Goal: Task Accomplishment & Management: Complete application form

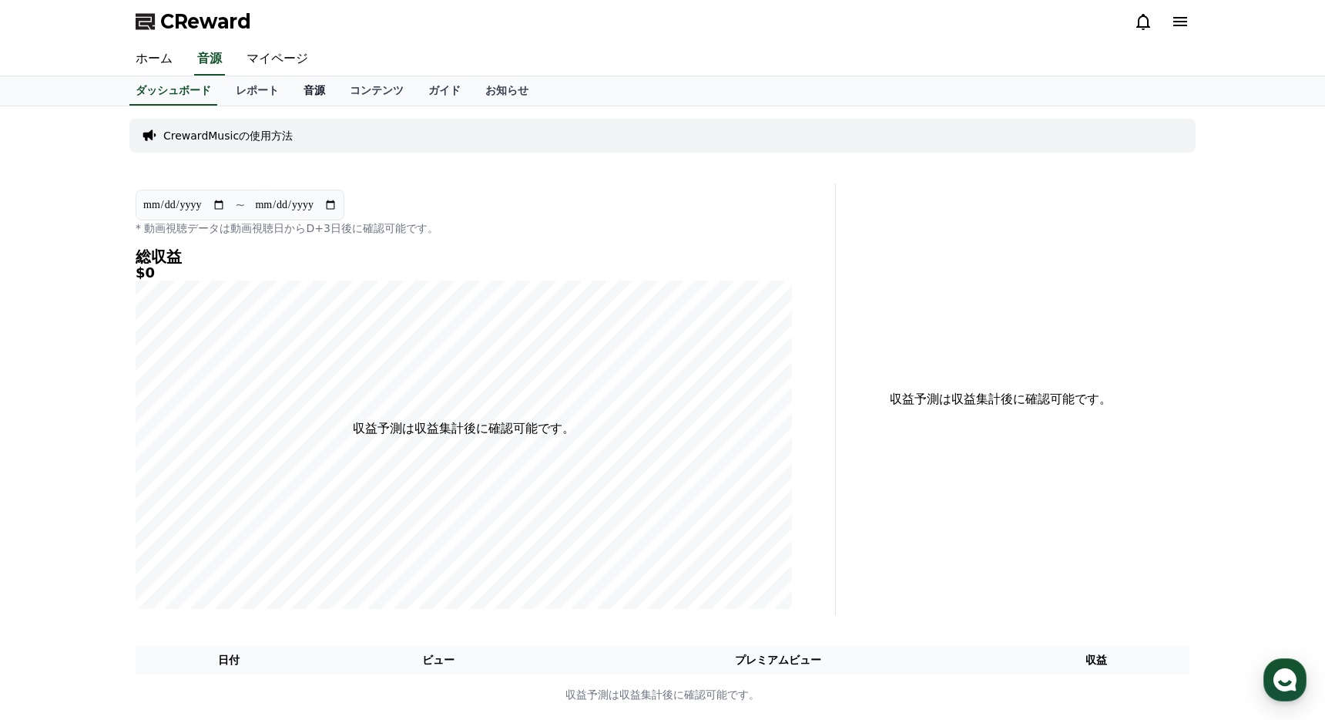
click at [304, 91] on link "音源" at bounding box center [314, 90] width 46 height 29
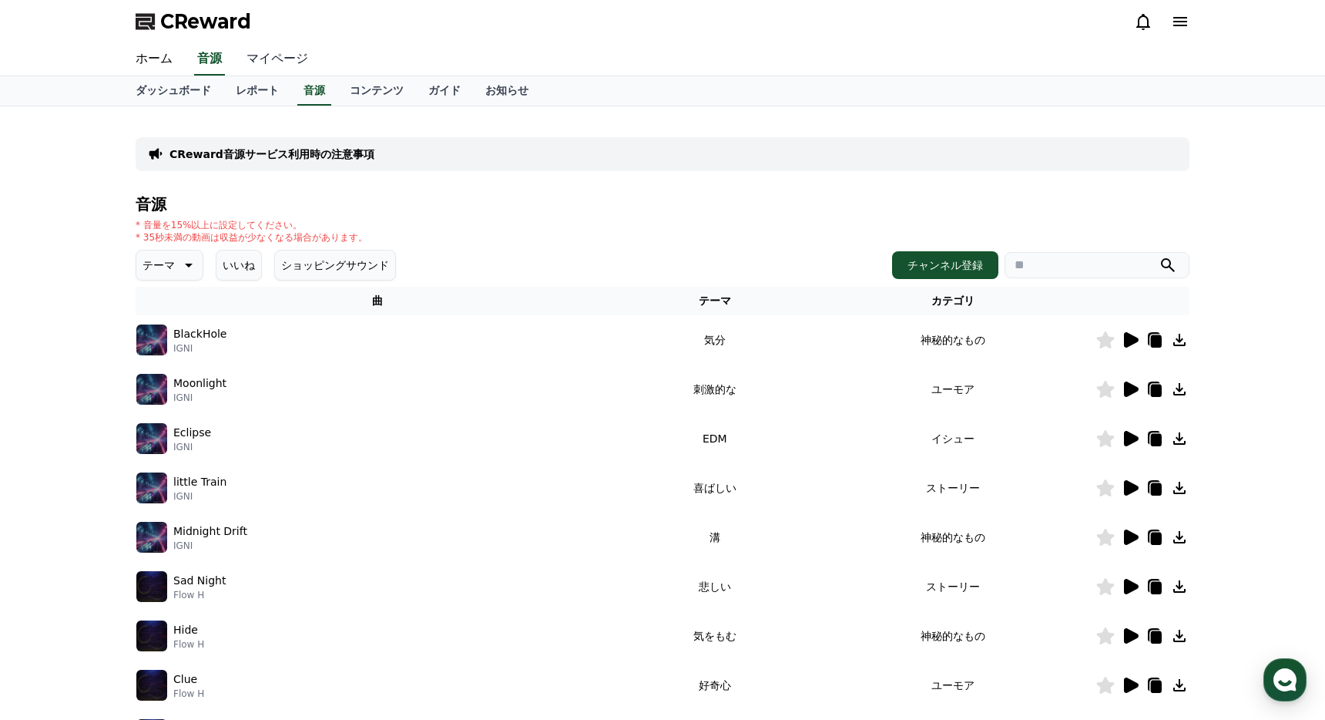
click at [250, 65] on link "マイページ" at bounding box center [277, 59] width 86 height 32
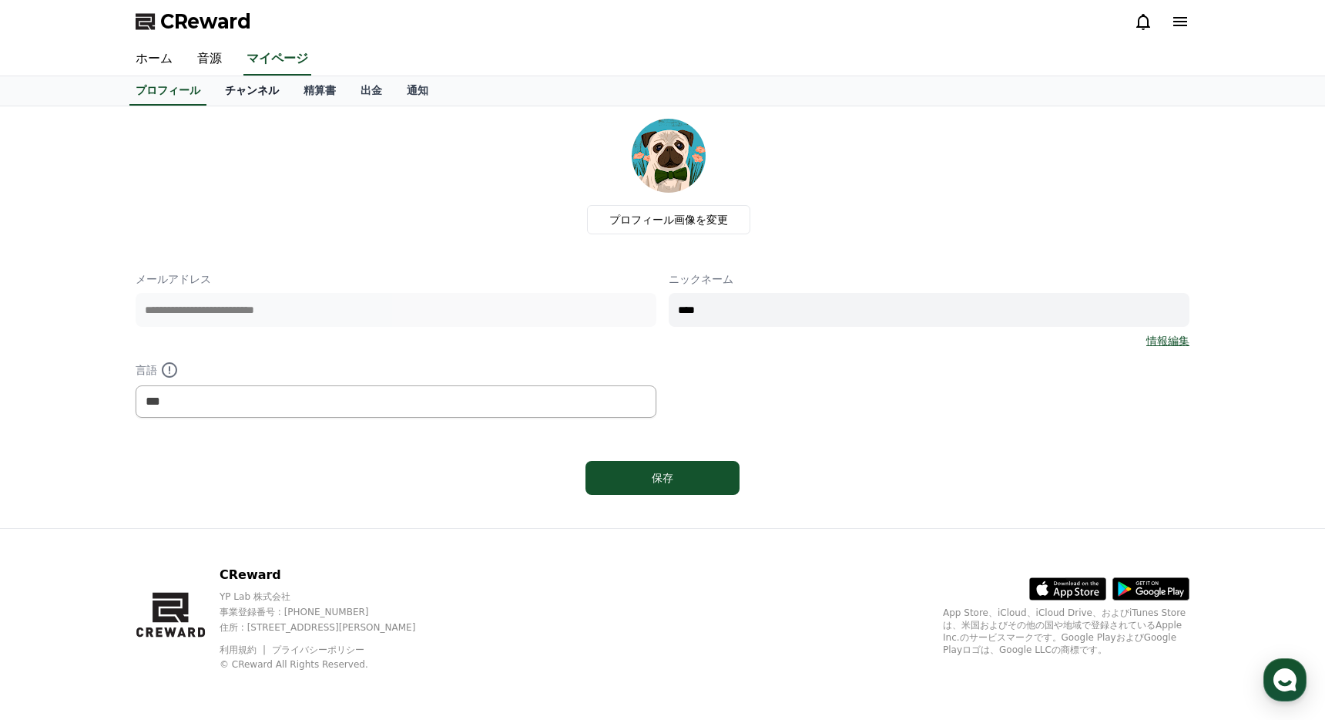
click at [243, 89] on link "チャンネル" at bounding box center [252, 90] width 79 height 29
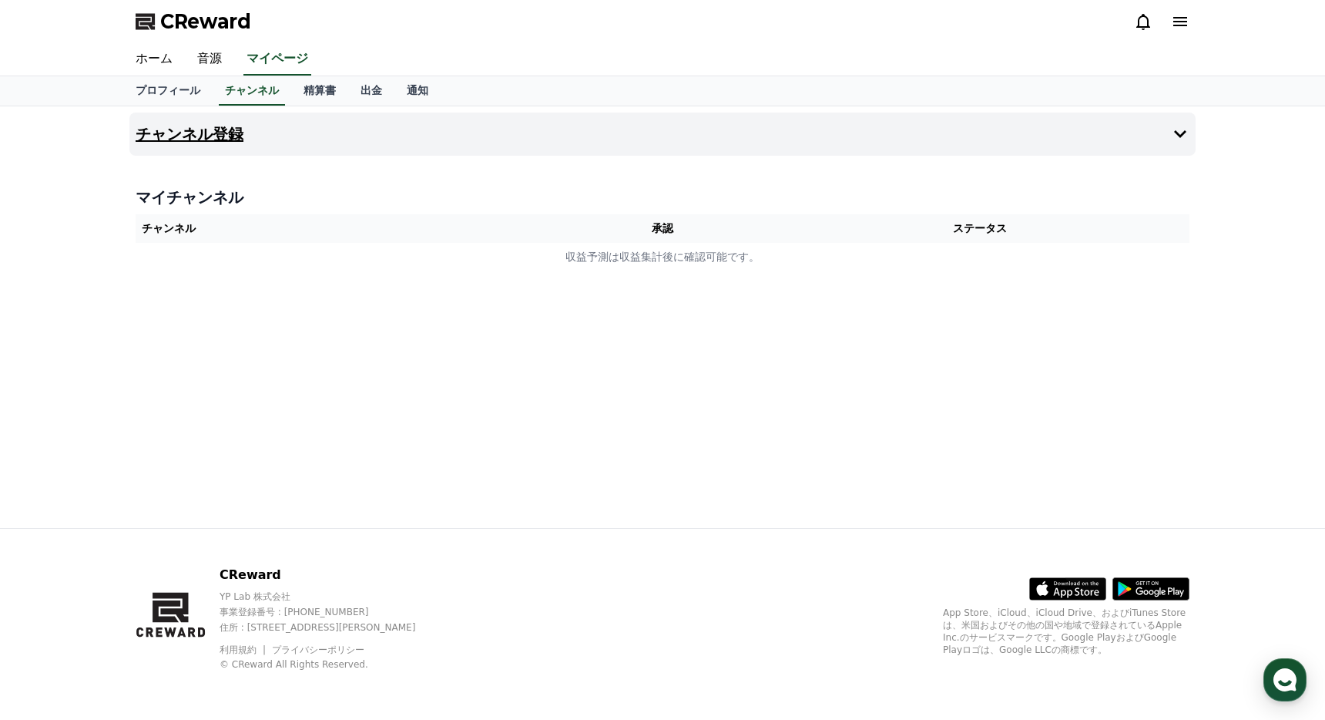
click at [237, 136] on h4 "チャンネル登録" at bounding box center [190, 134] width 108 height 17
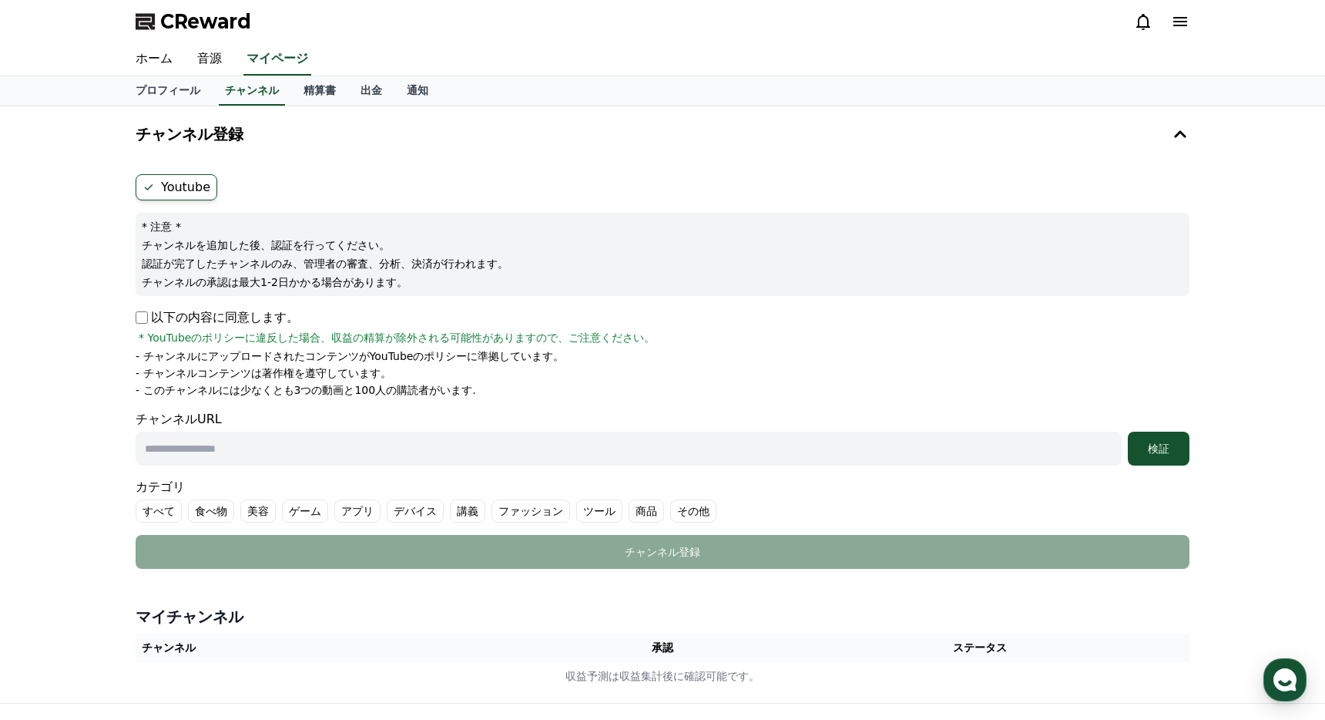
click at [109, 321] on div "チャンネル登録 Youtube * 注意 * チャンネルを追加した後、認証を行ってください。 認証が完了したチャンネルのみ、管理者の審査、分析、決済が行われま…" at bounding box center [662, 404] width 1325 height 596
click at [133, 314] on div "Youtube * 注意 * チャンネルを追加した後、認証を行ってください。 認証が完了したチャンネルのみ、管理者の審査、分析、決済が行われます。 チャンネル…" at bounding box center [662, 371] width 1066 height 407
click at [170, 442] on input "text" at bounding box center [629, 448] width 986 height 34
type input "**********"
click at [589, 383] on li "- このチャンネルには少なくとも3つの動画と100人の購読者がいます." at bounding box center [663, 389] width 1054 height 15
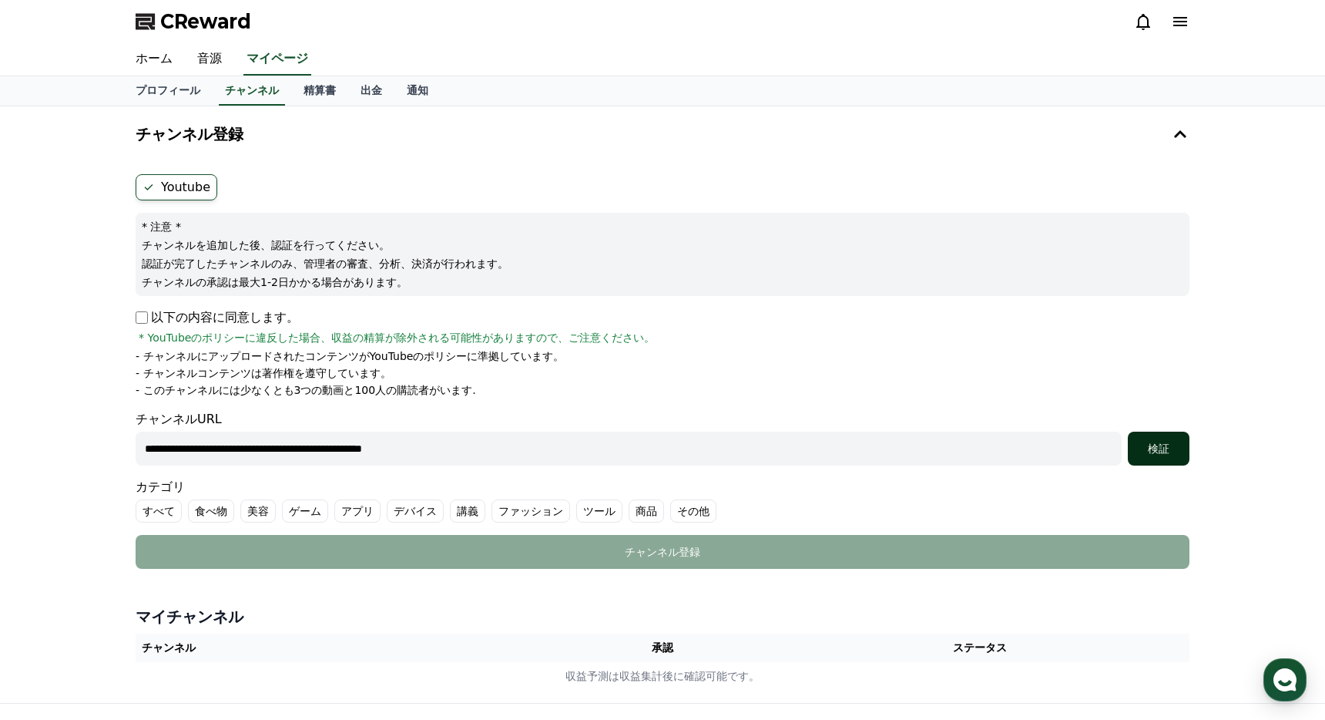
click at [1155, 454] on div "検証" at bounding box center [1158, 448] width 49 height 15
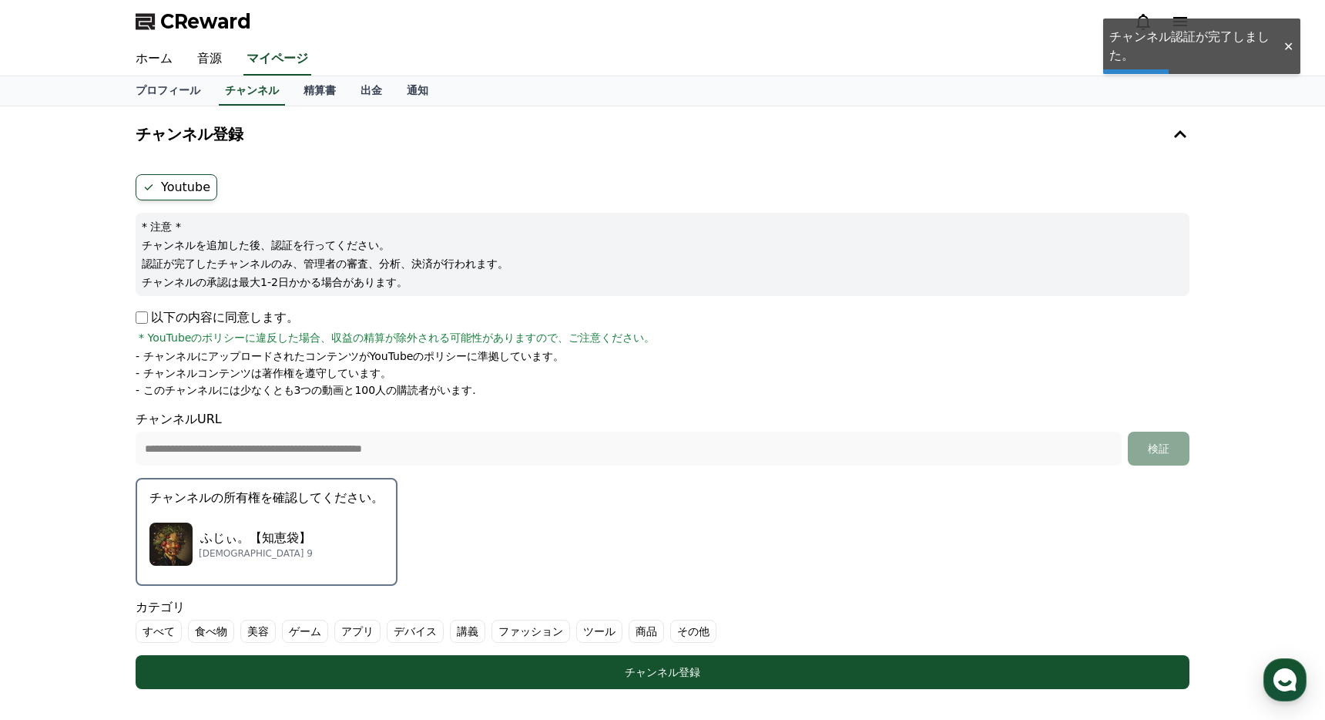
click at [447, 529] on form "**********" at bounding box center [663, 431] width 1054 height 515
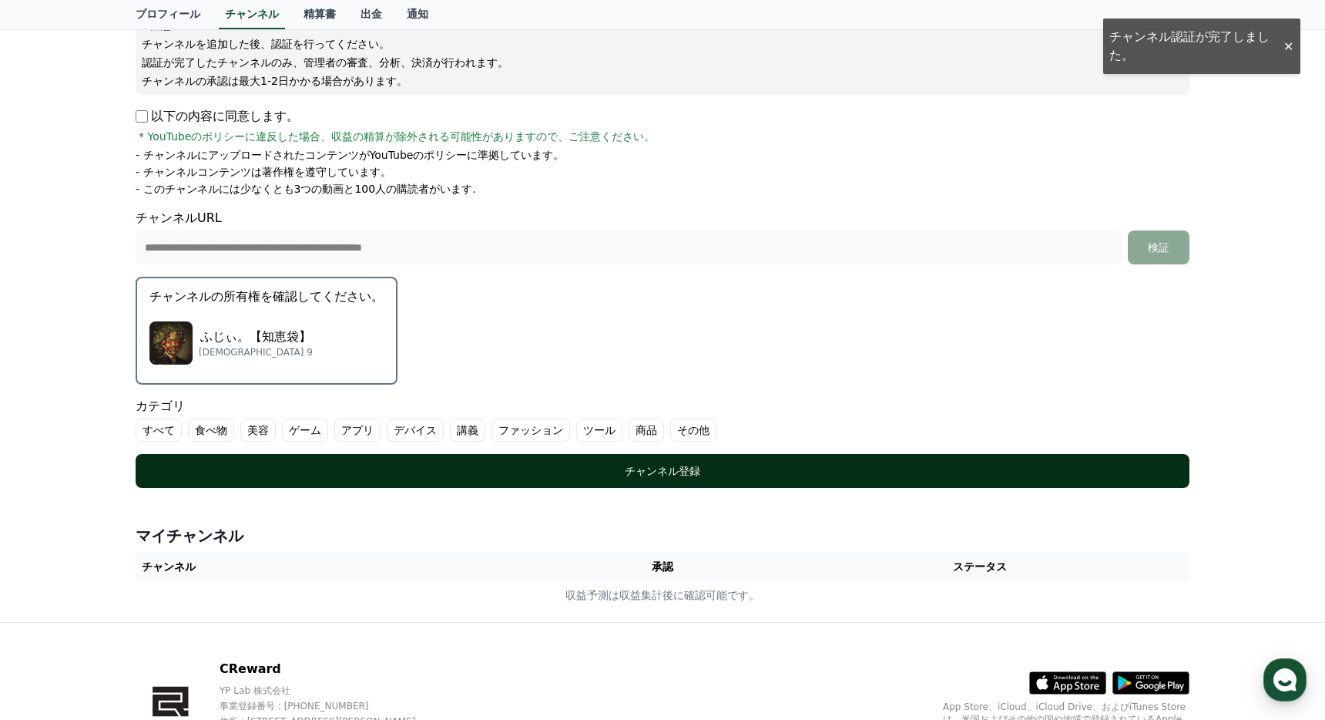
scroll to position [202, 0]
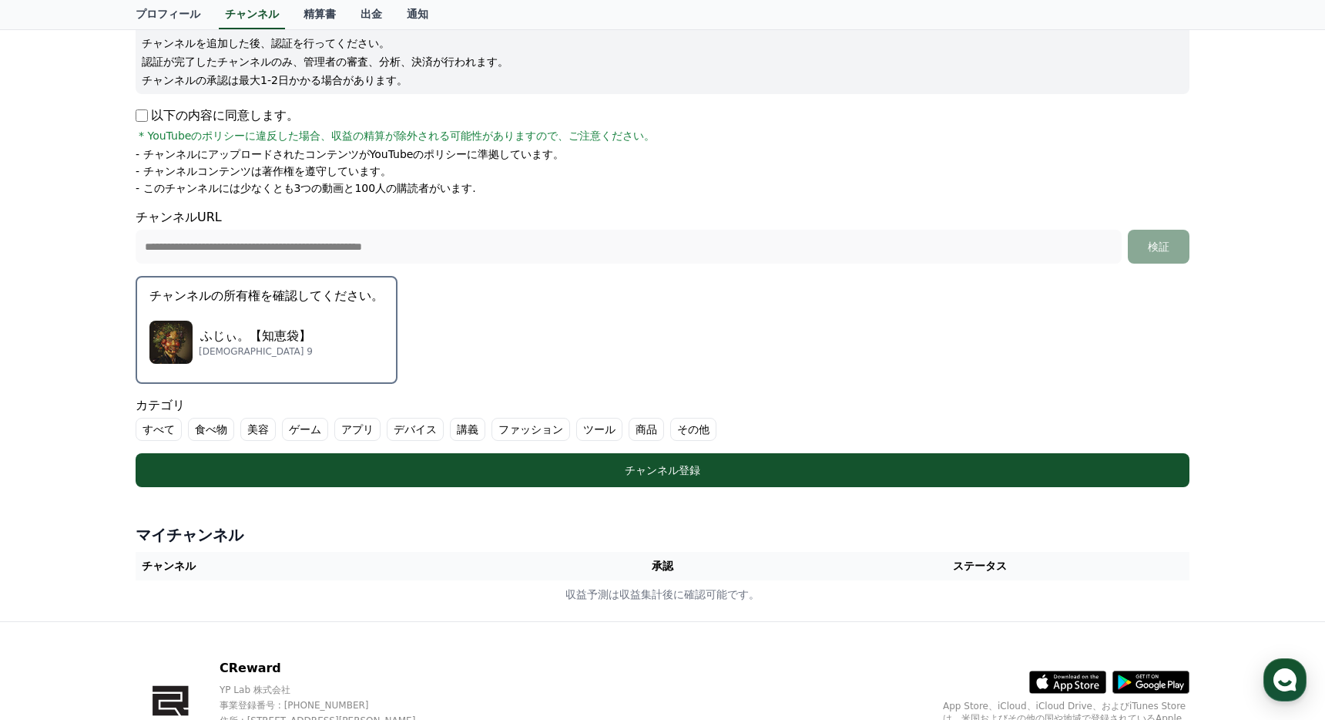
click at [683, 431] on label "その他" at bounding box center [693, 429] width 46 height 23
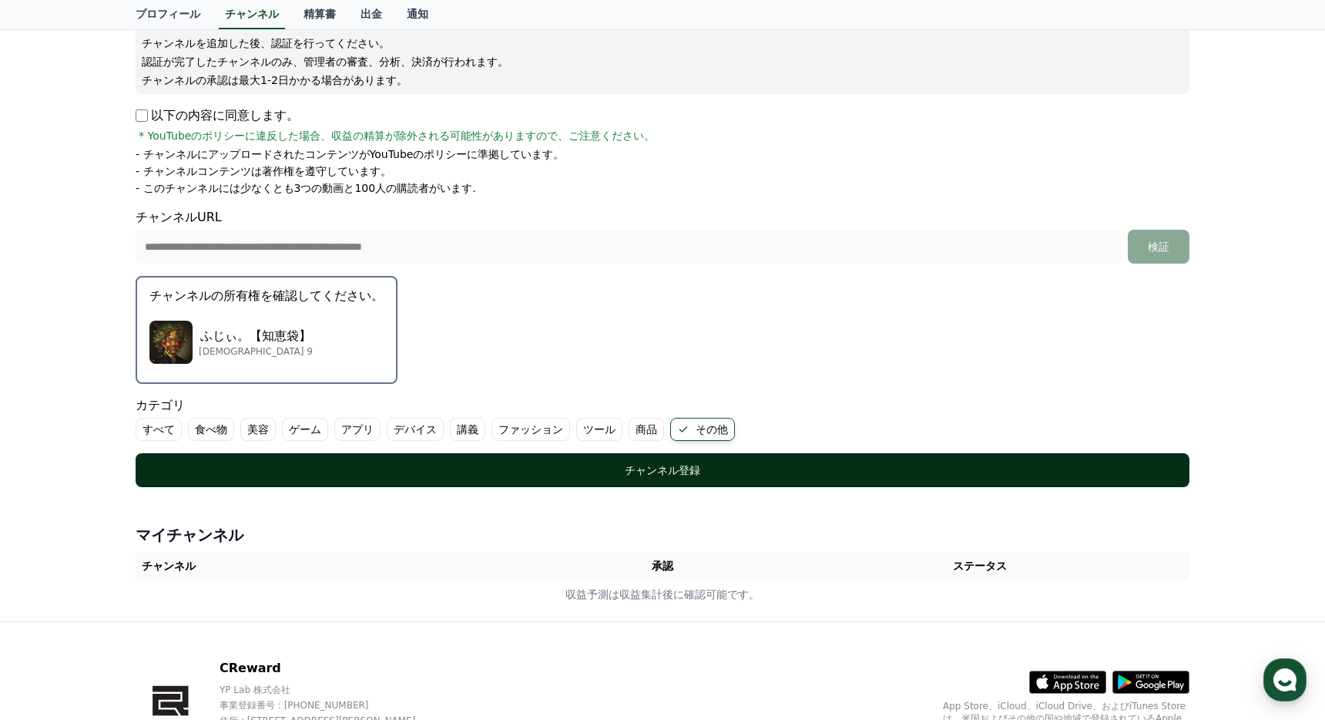
click at [668, 458] on button "チャンネル登録" at bounding box center [663, 470] width 1054 height 34
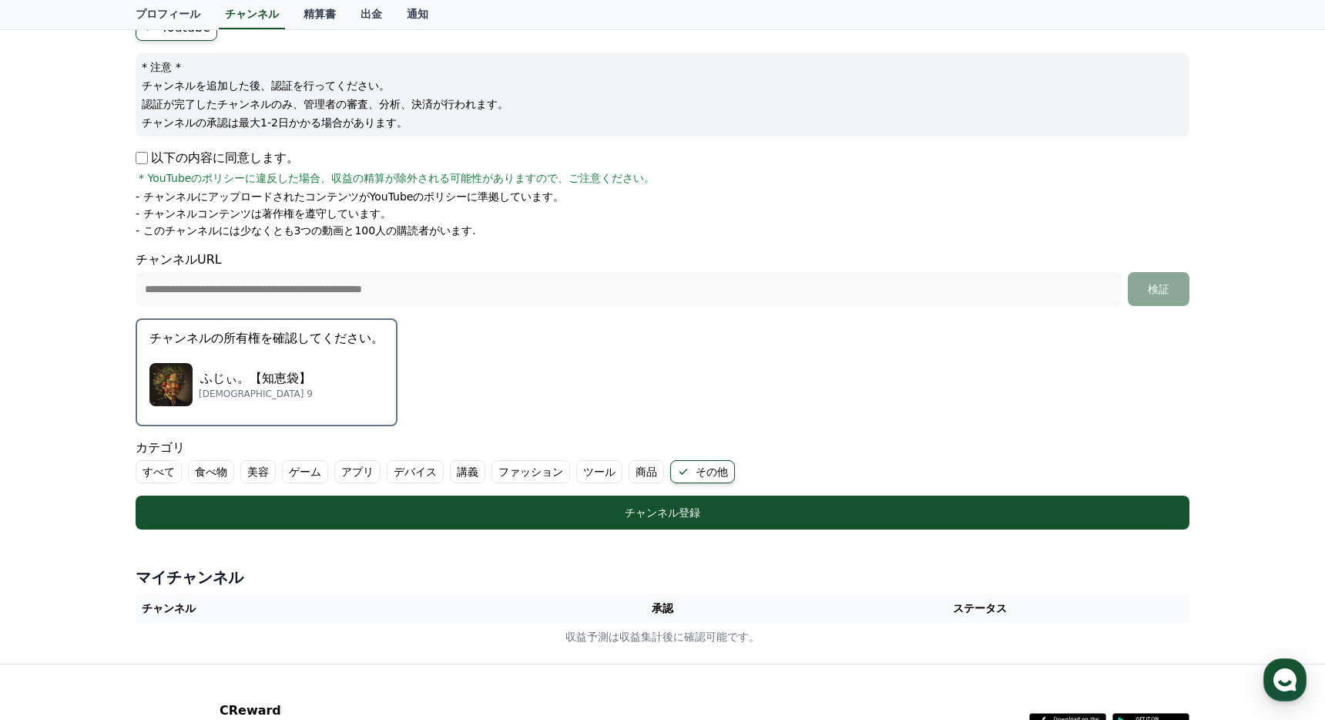
scroll to position [169, 0]
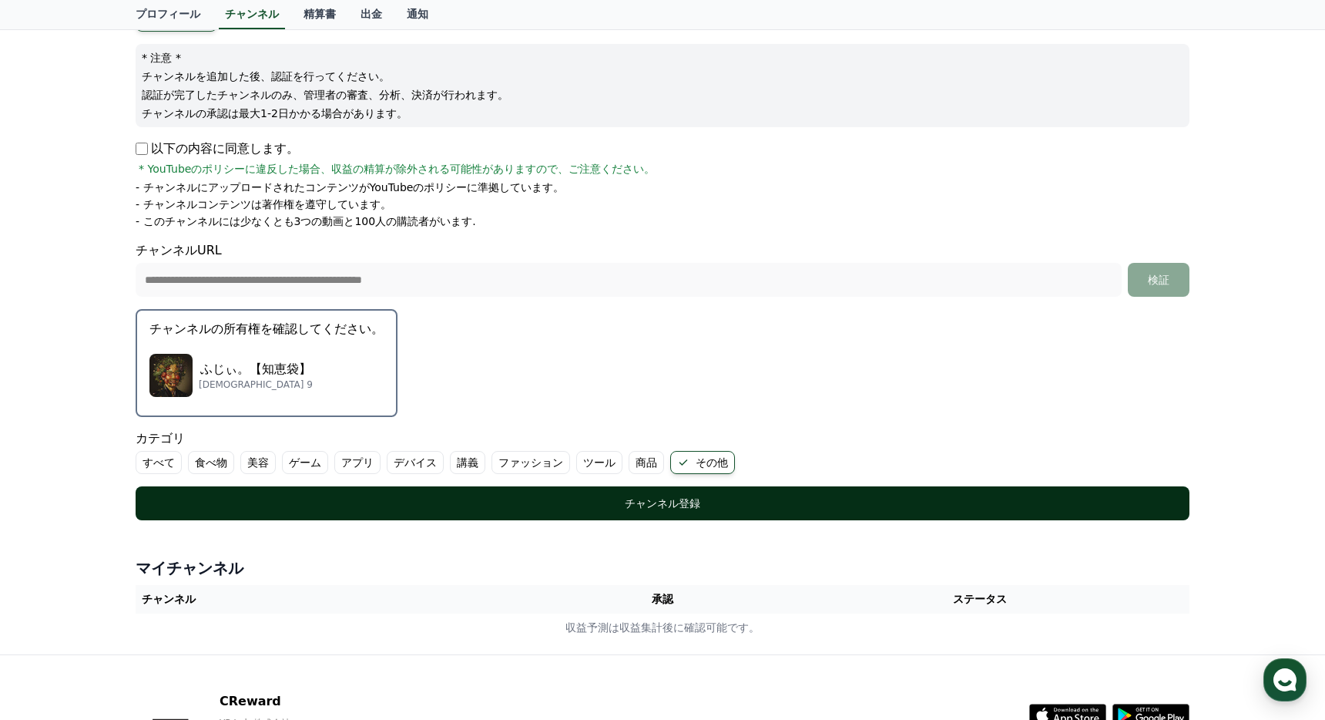
click at [371, 512] on button "チャンネル登録" at bounding box center [663, 503] width 1054 height 34
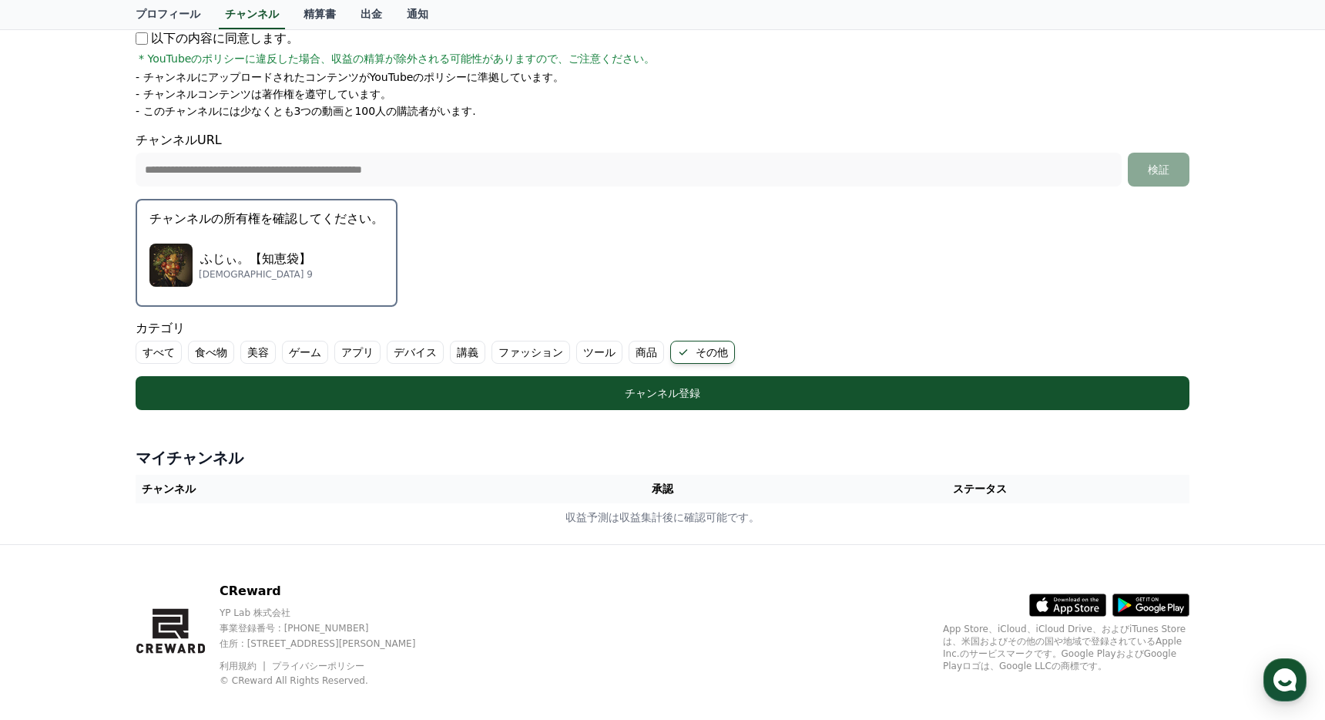
scroll to position [295, 0]
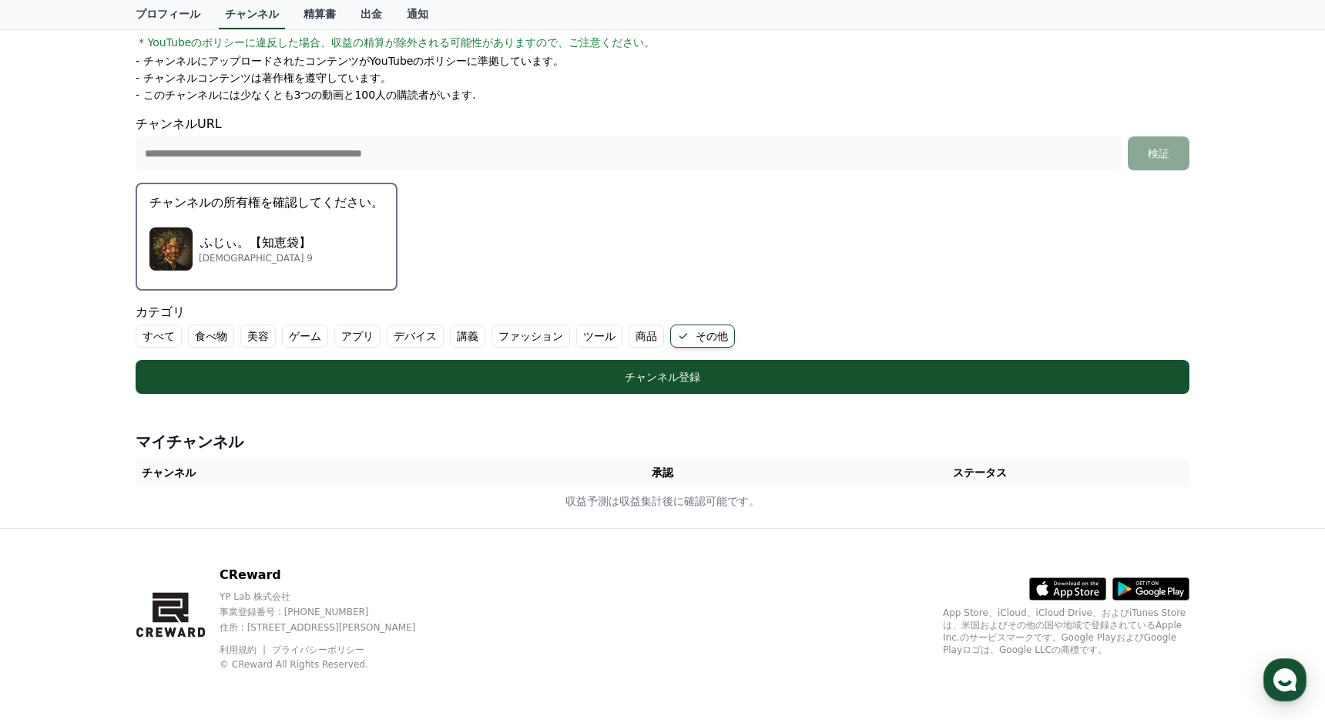
click at [983, 473] on th "ステータス" at bounding box center [980, 472] width 420 height 29
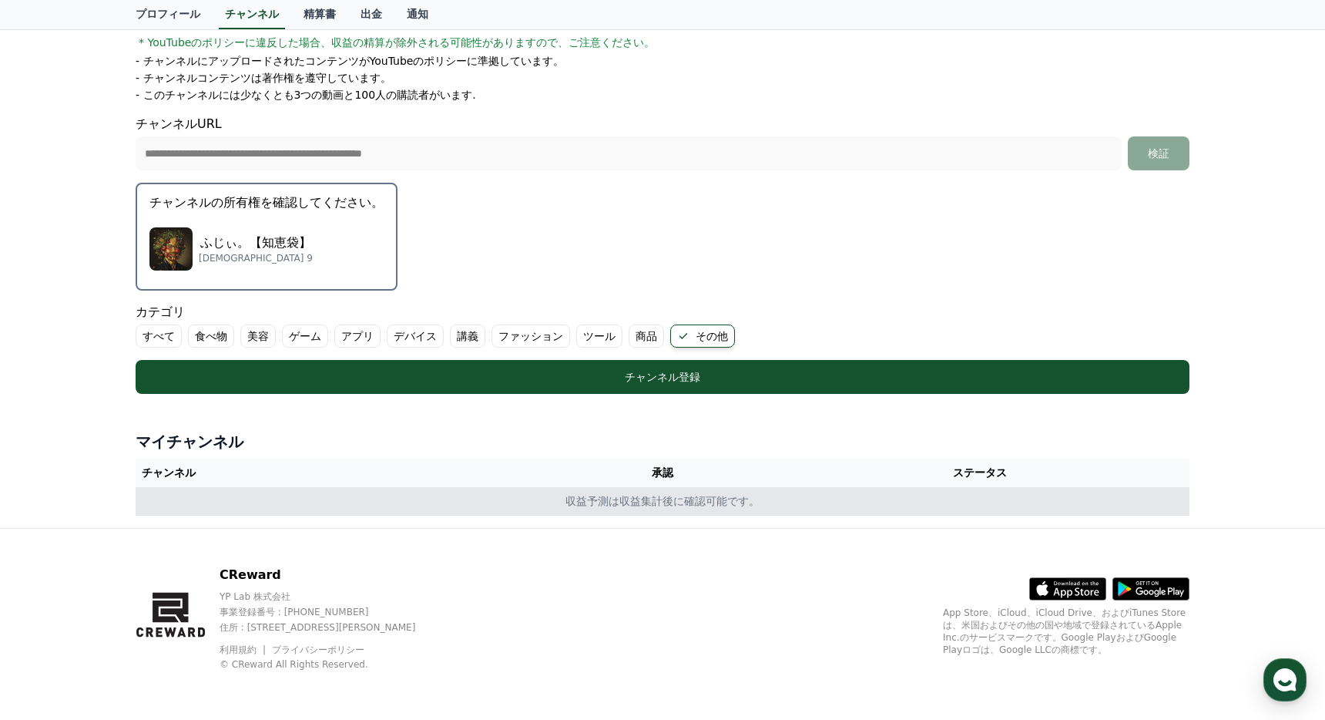
click at [207, 501] on td "収益予測は収益集計後に確認可能です。" at bounding box center [663, 501] width 1054 height 29
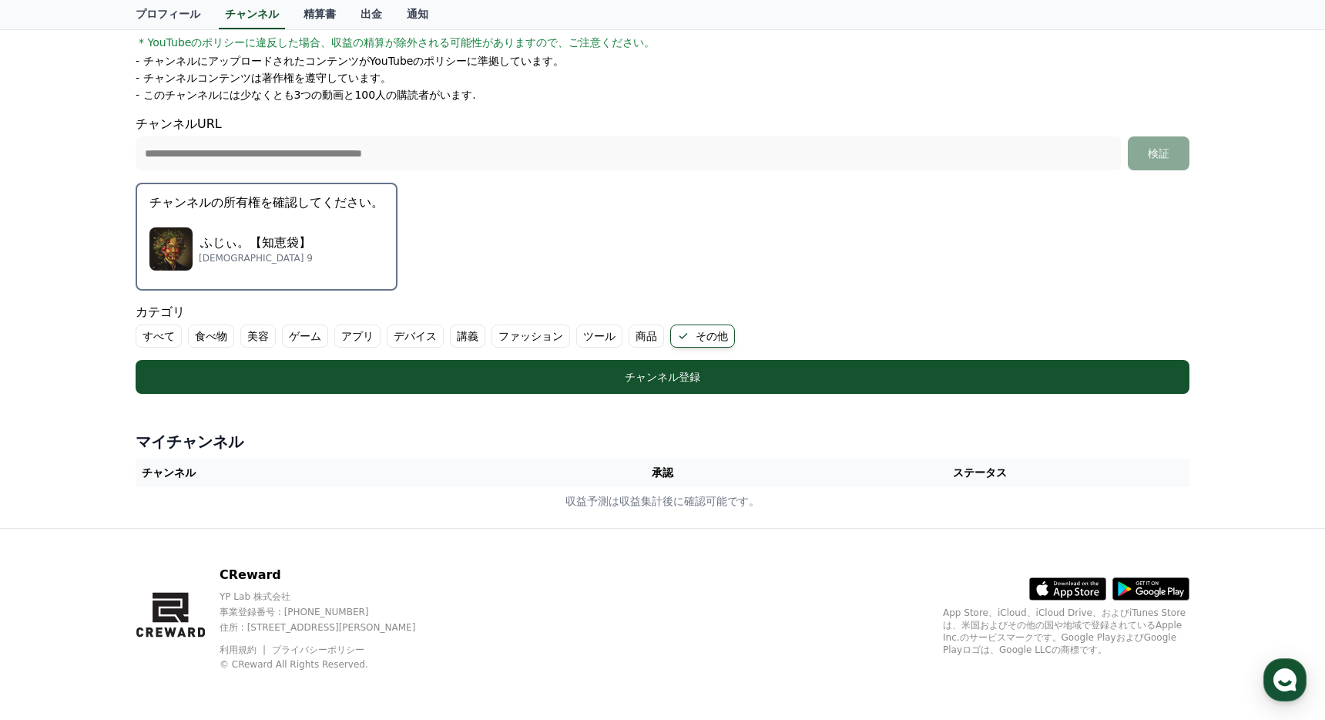
click at [200, 468] on th "チャンネル" at bounding box center [346, 472] width 420 height 29
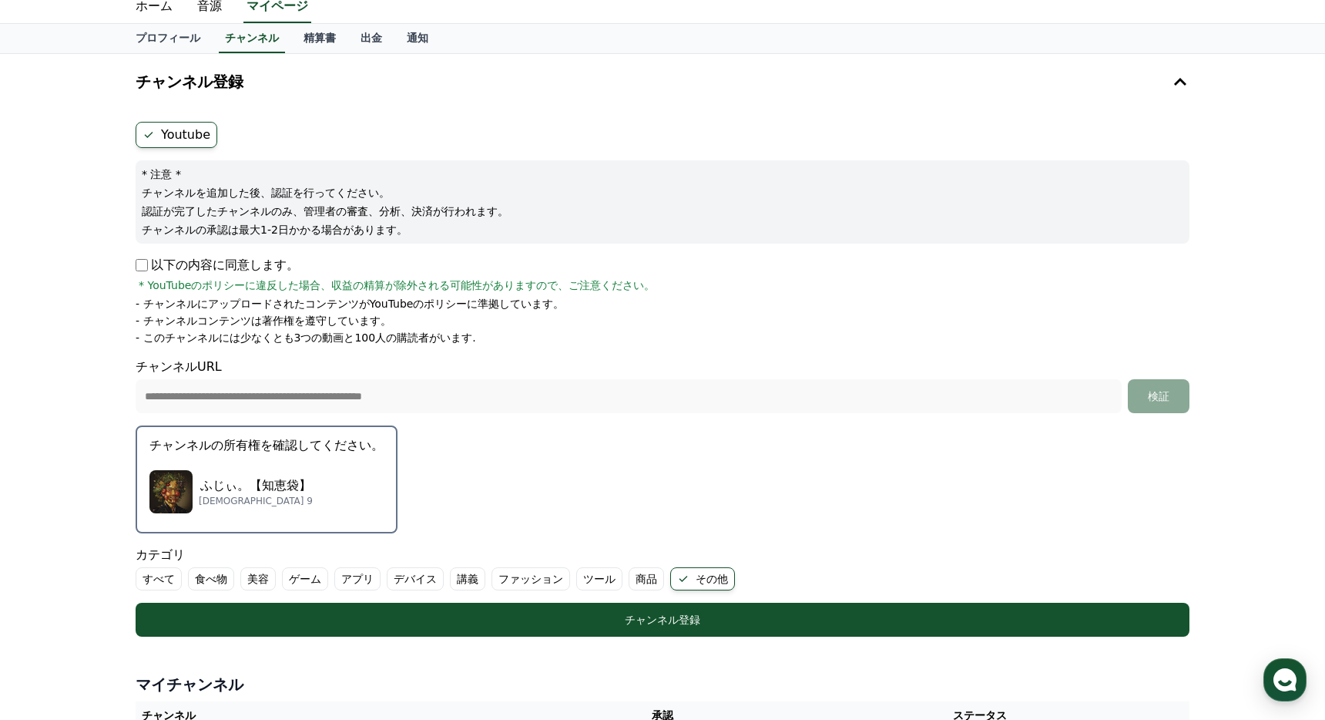
scroll to position [0, 0]
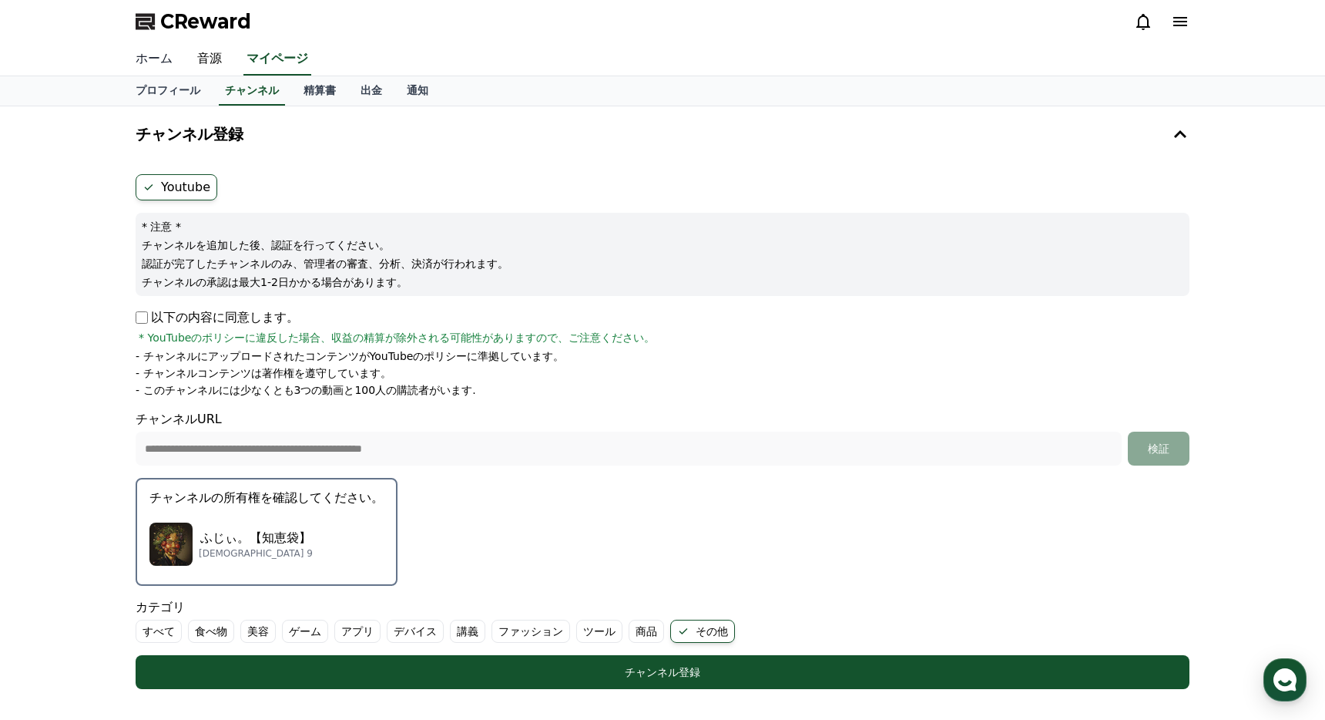
click at [159, 58] on link "ホーム" at bounding box center [154, 59] width 62 height 32
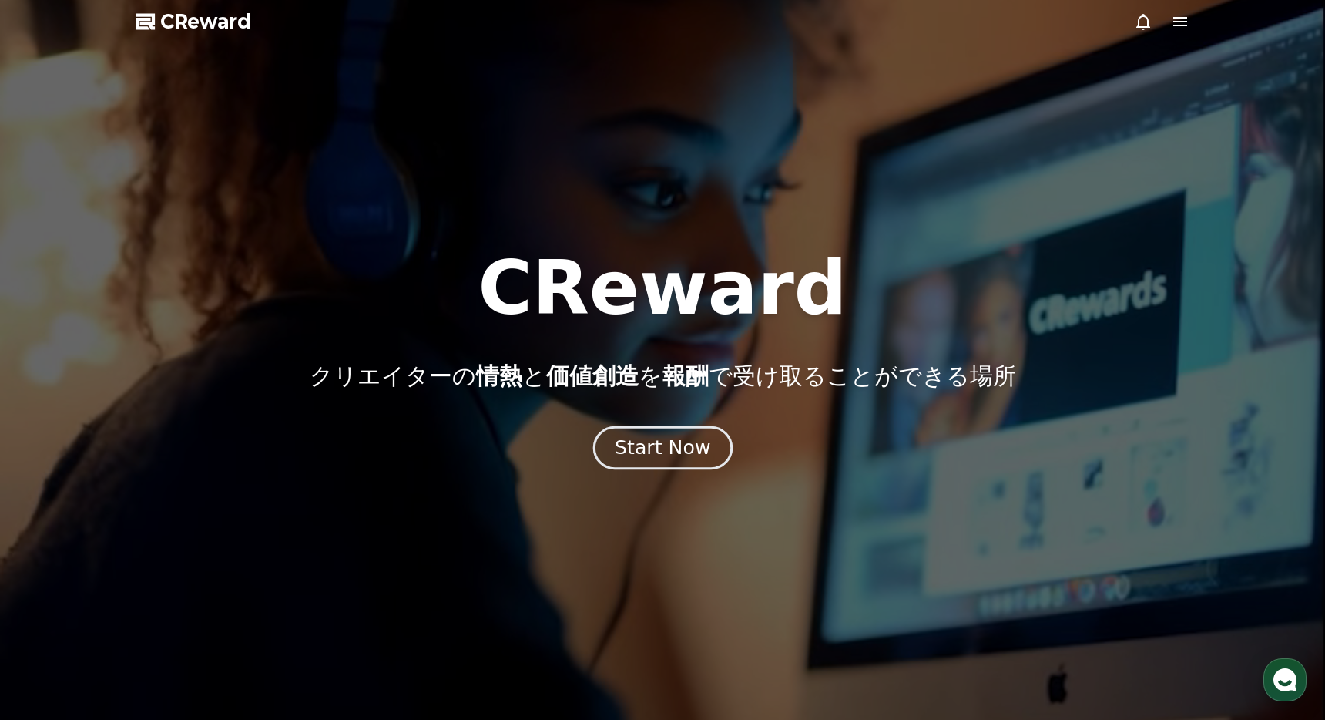
click at [690, 443] on div "Start Now" at bounding box center [663, 448] width 96 height 26
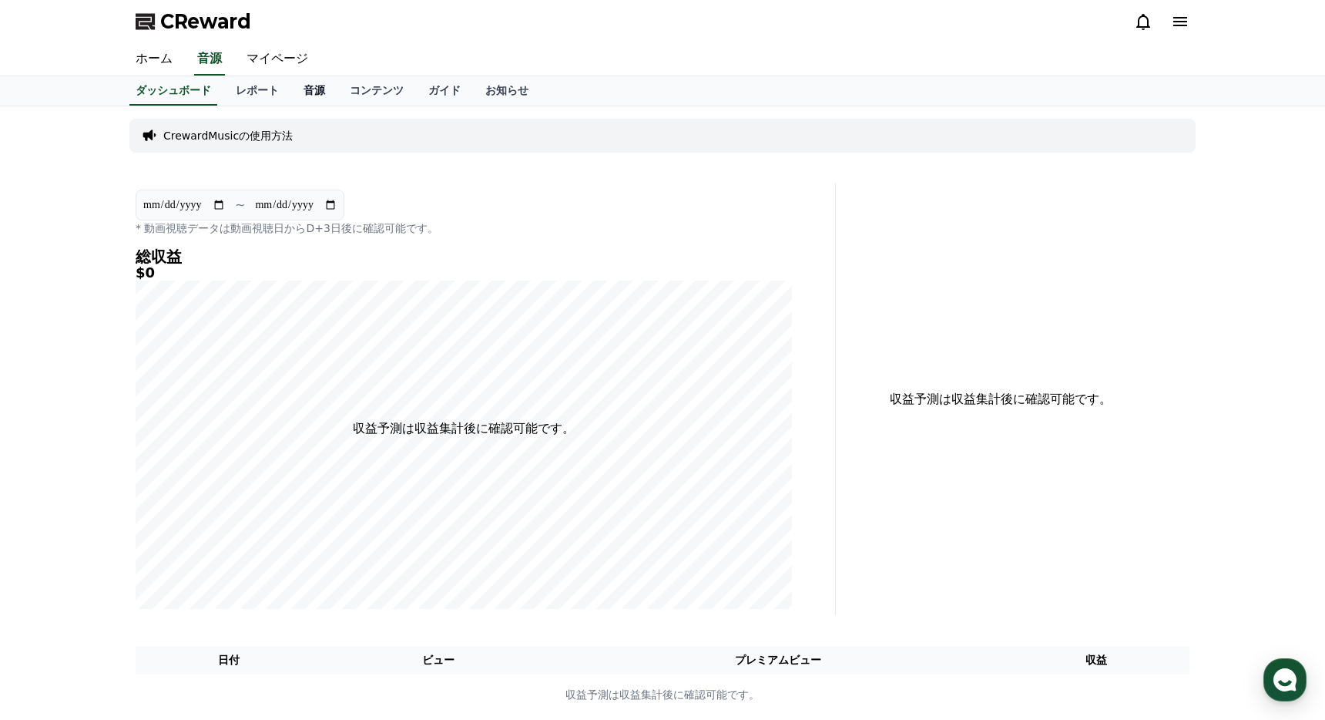
click at [307, 94] on link "音源" at bounding box center [314, 90] width 46 height 29
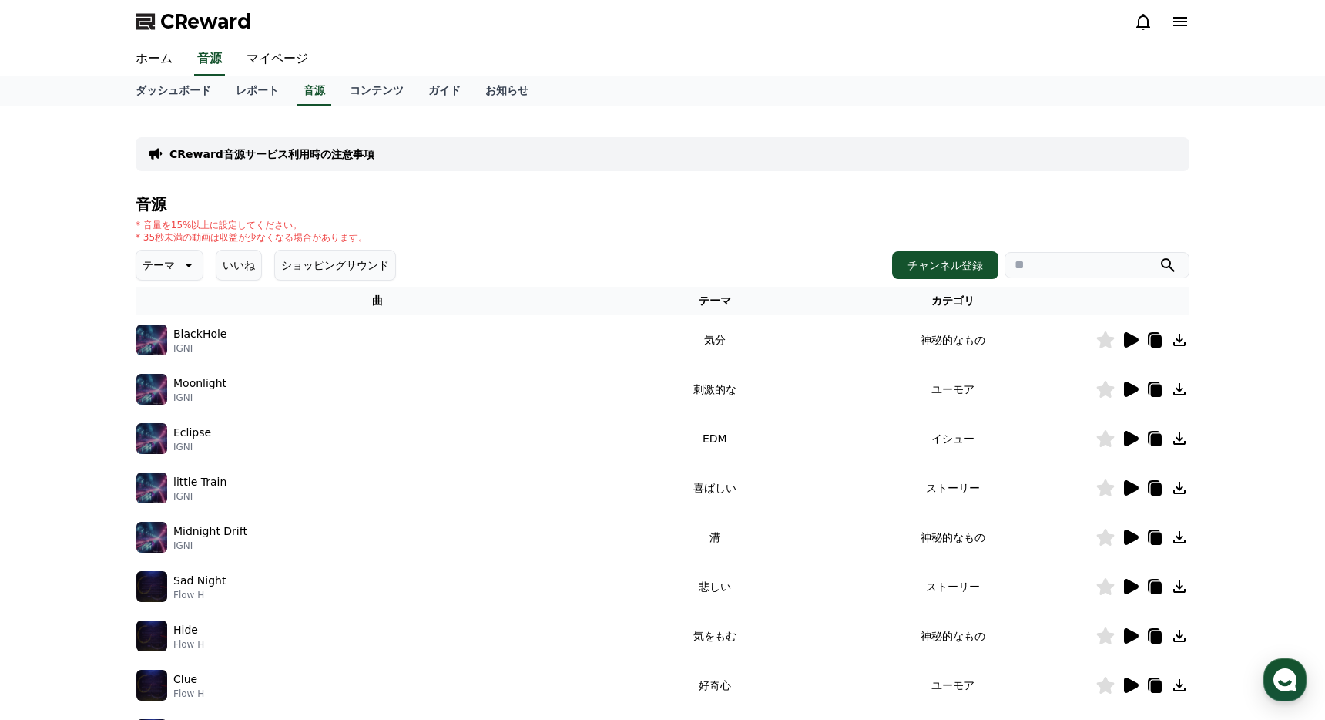
click at [1160, 391] on icon at bounding box center [1156, 390] width 11 height 12
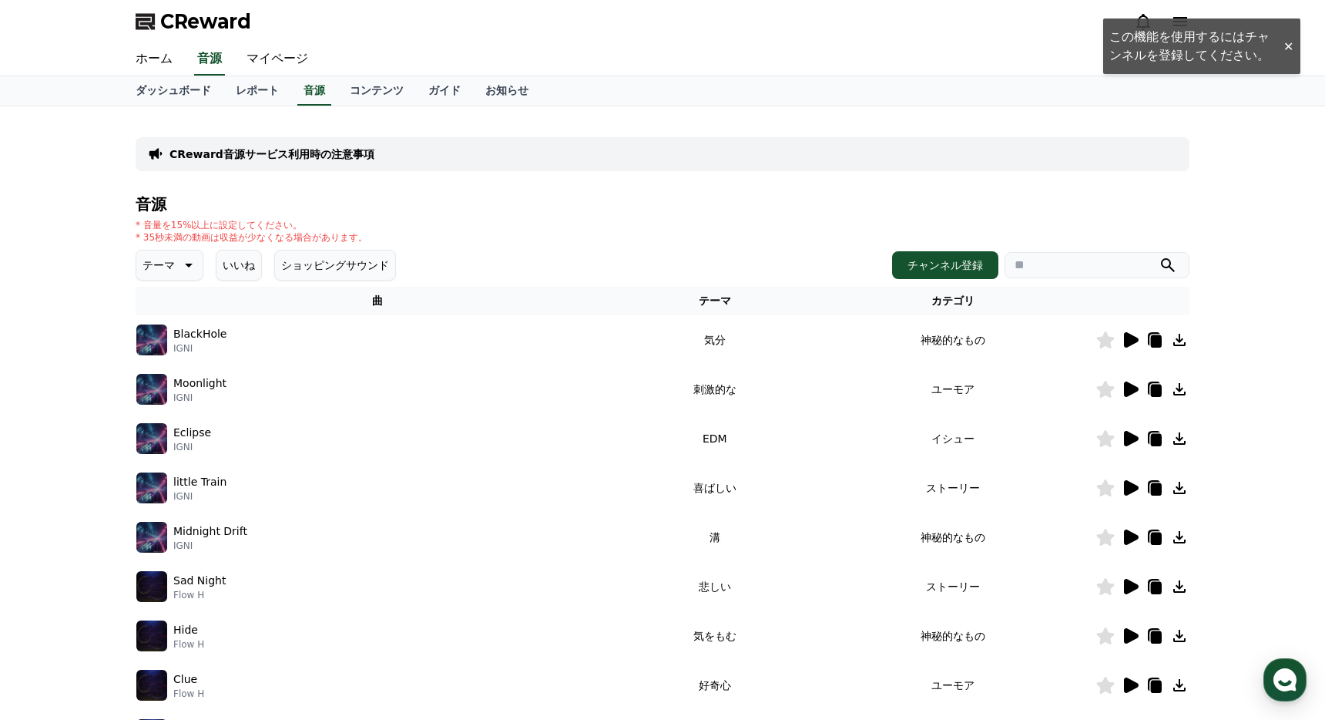
click at [728, 208] on h4 "音源" at bounding box center [663, 204] width 1054 height 17
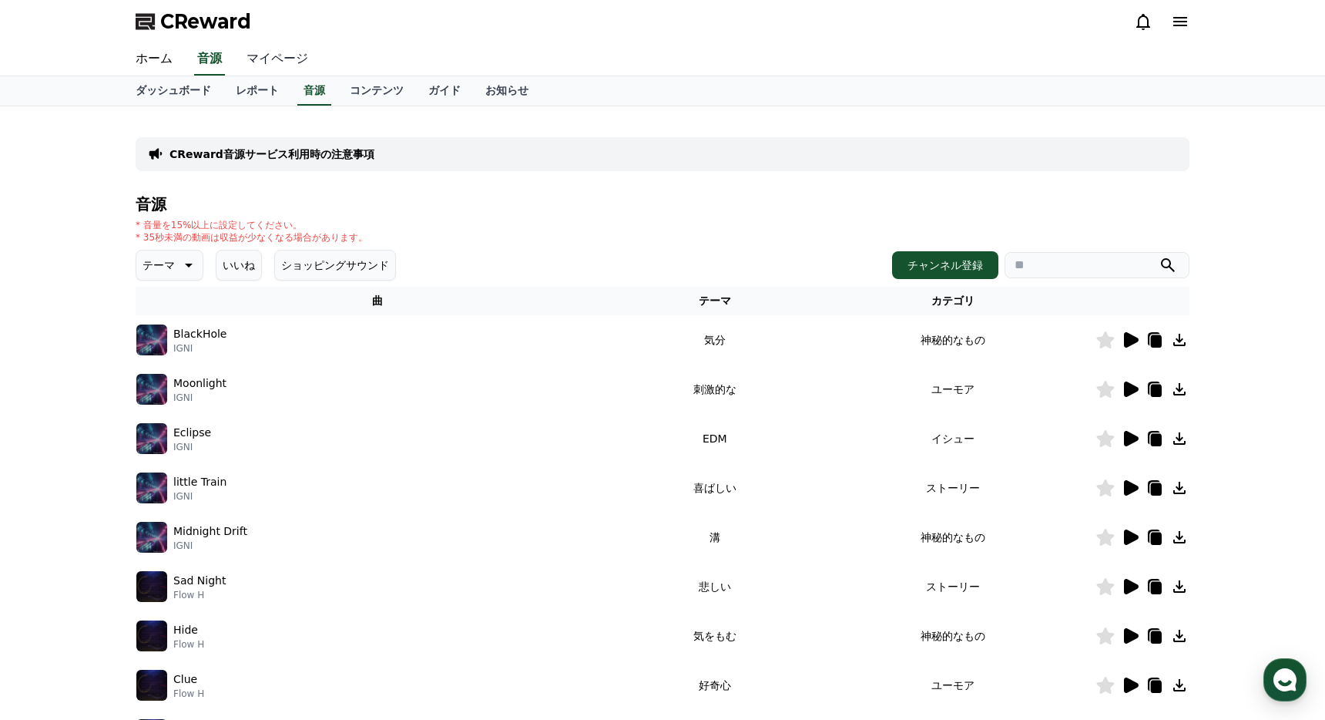
click at [260, 63] on link "マイページ" at bounding box center [277, 59] width 86 height 32
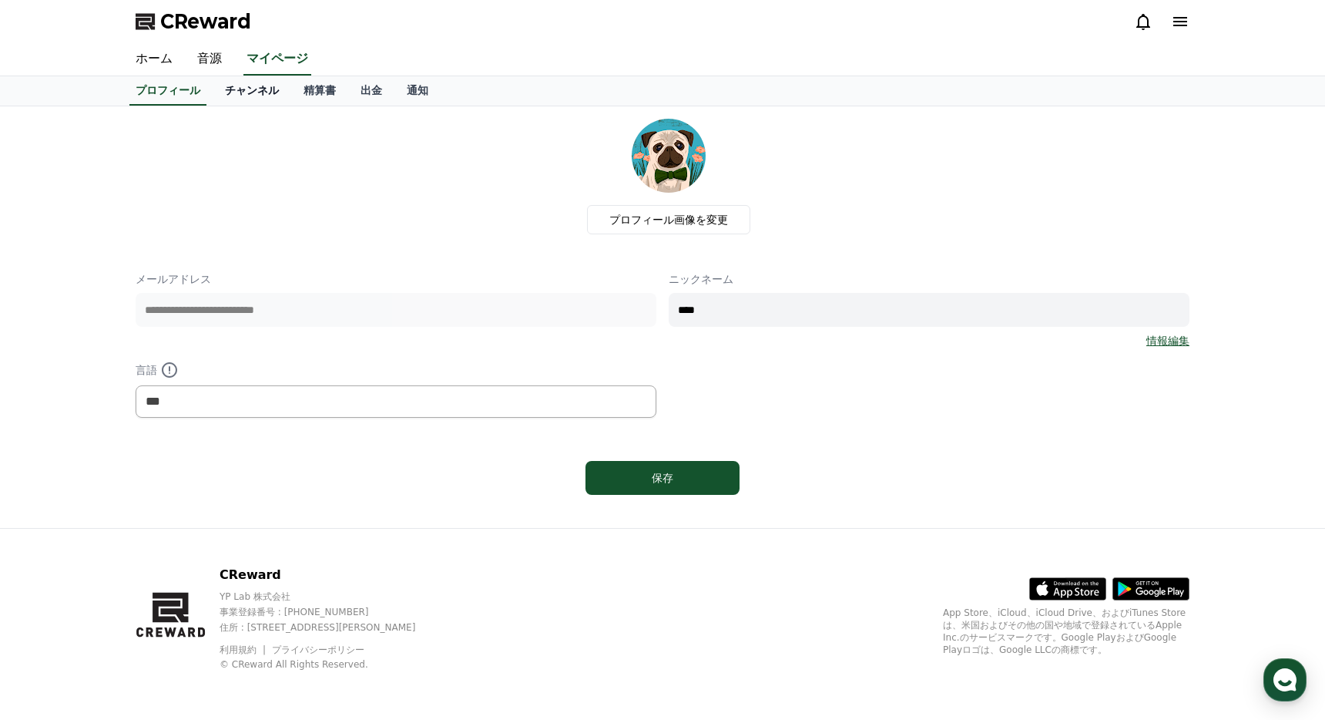
click at [276, 94] on link "チャンネル" at bounding box center [252, 90] width 79 height 29
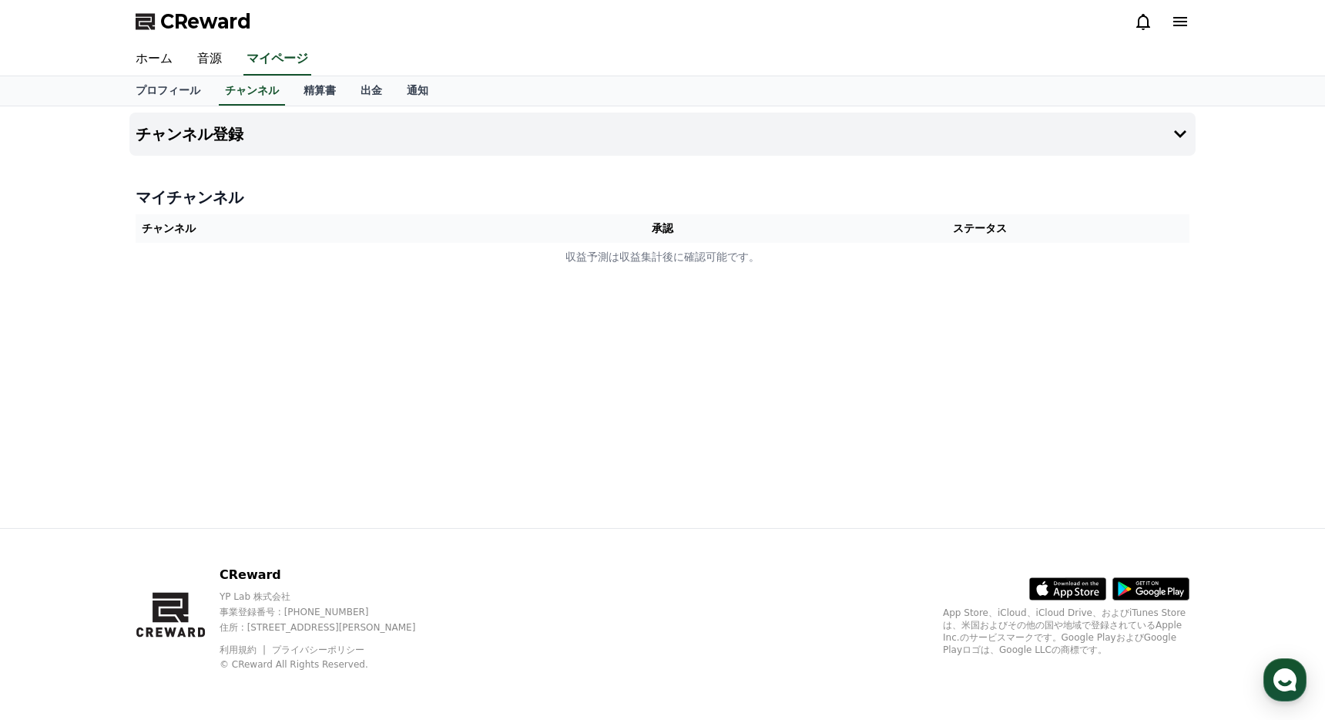
click at [401, 240] on th "チャンネル" at bounding box center [346, 228] width 420 height 29
click at [661, 229] on th "承認" at bounding box center [663, 228] width 215 height 29
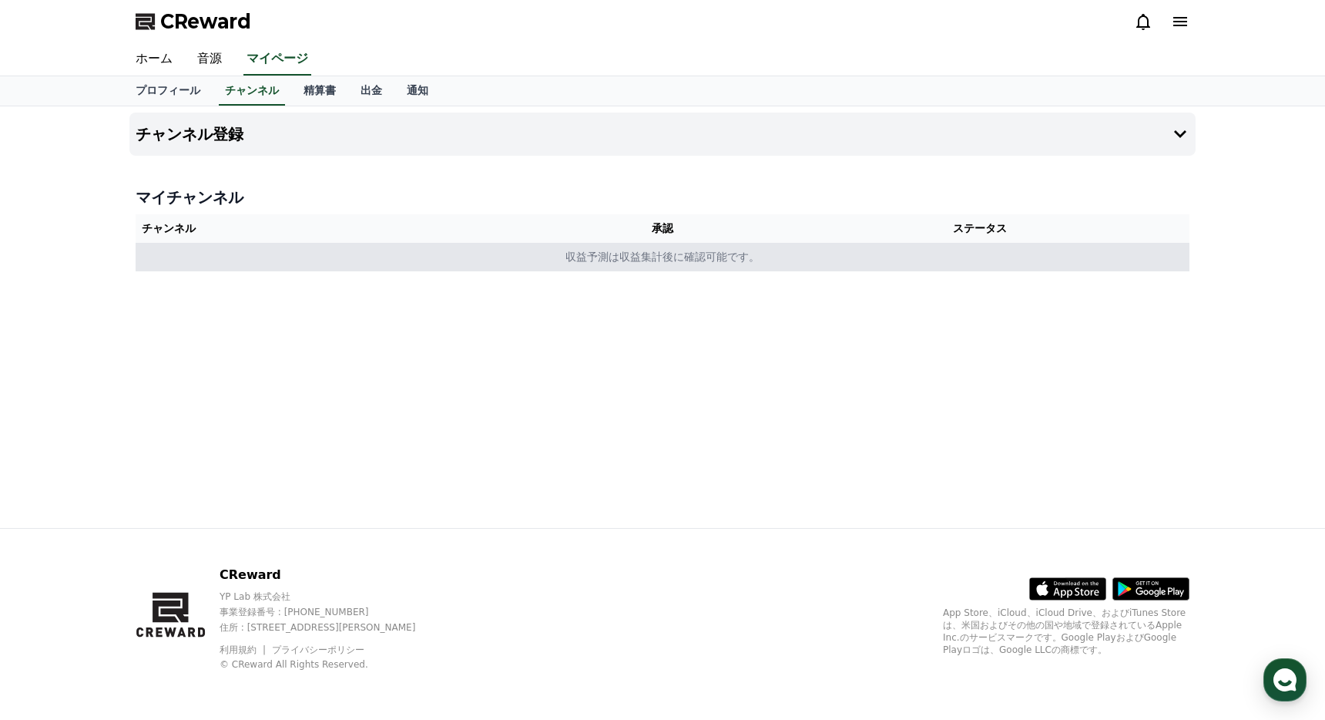
click at [604, 259] on td "収益予測は収益集計後に確認可能です。" at bounding box center [663, 257] width 1054 height 29
click at [604, 258] on td "収益予測は収益集計後に確認可能です。" at bounding box center [663, 257] width 1054 height 29
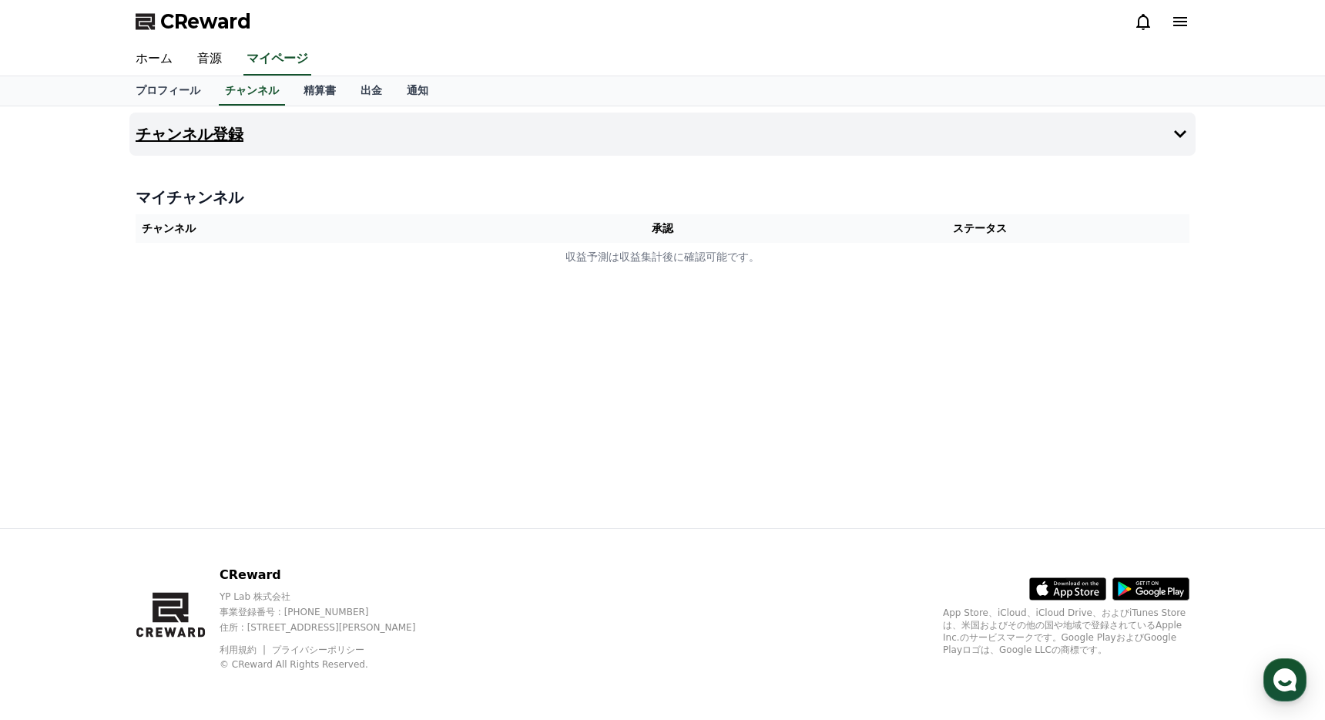
click at [250, 125] on button "チャンネル登録" at bounding box center [662, 133] width 1066 height 43
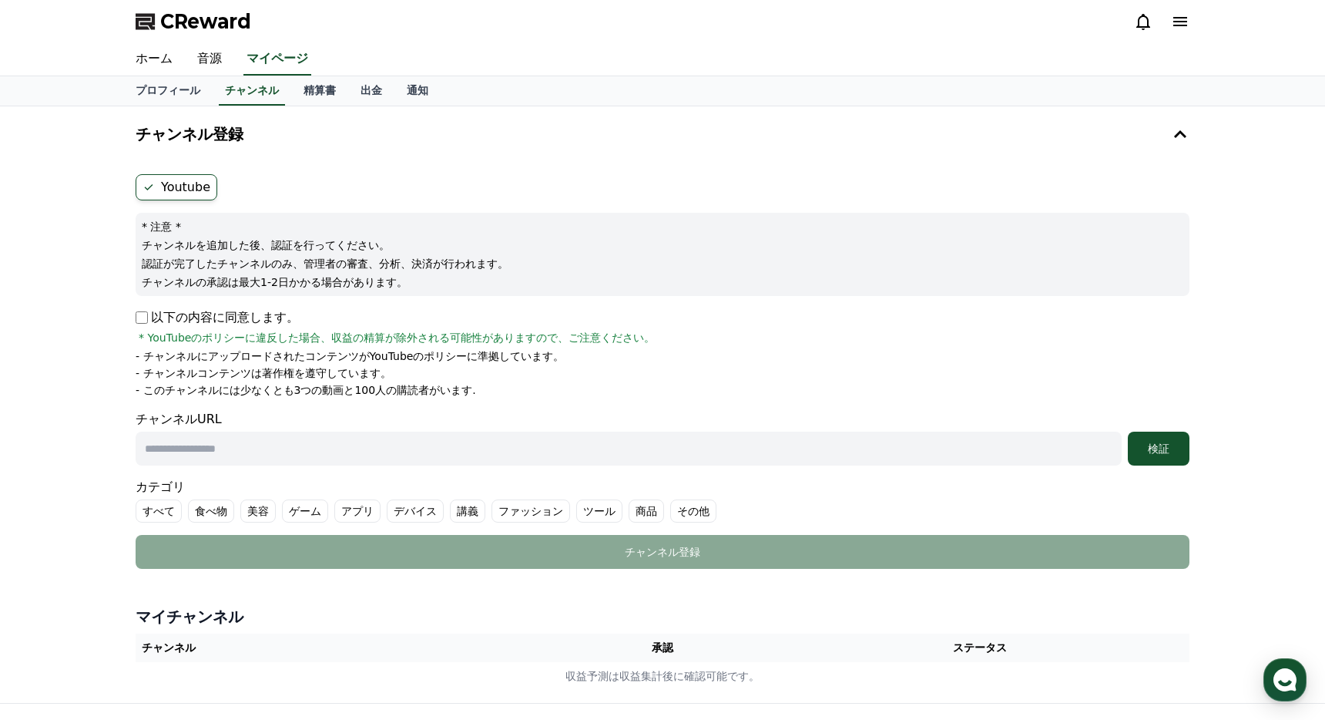
click at [327, 453] on input "text" at bounding box center [629, 448] width 986 height 34
type input "**********"
click at [687, 519] on label "その他" at bounding box center [693, 510] width 46 height 23
click at [1155, 443] on div "検証" at bounding box center [1158, 448] width 49 height 15
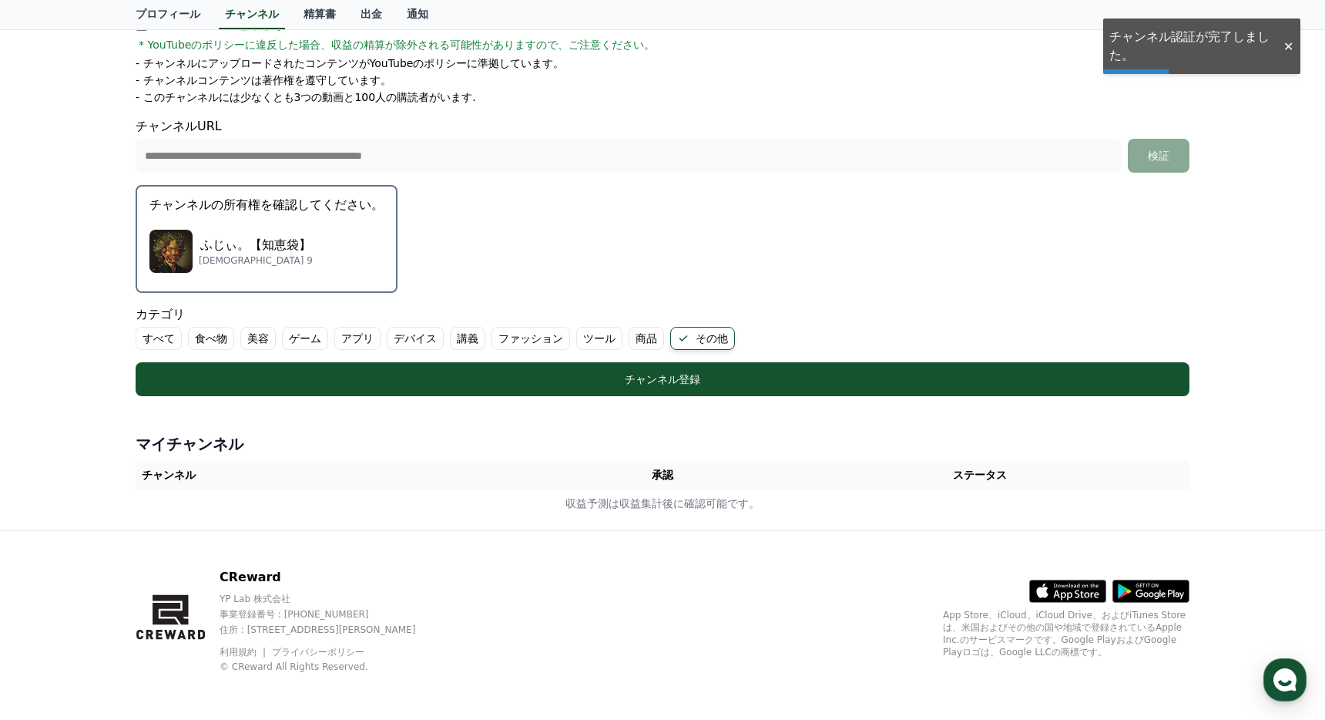
scroll to position [295, 0]
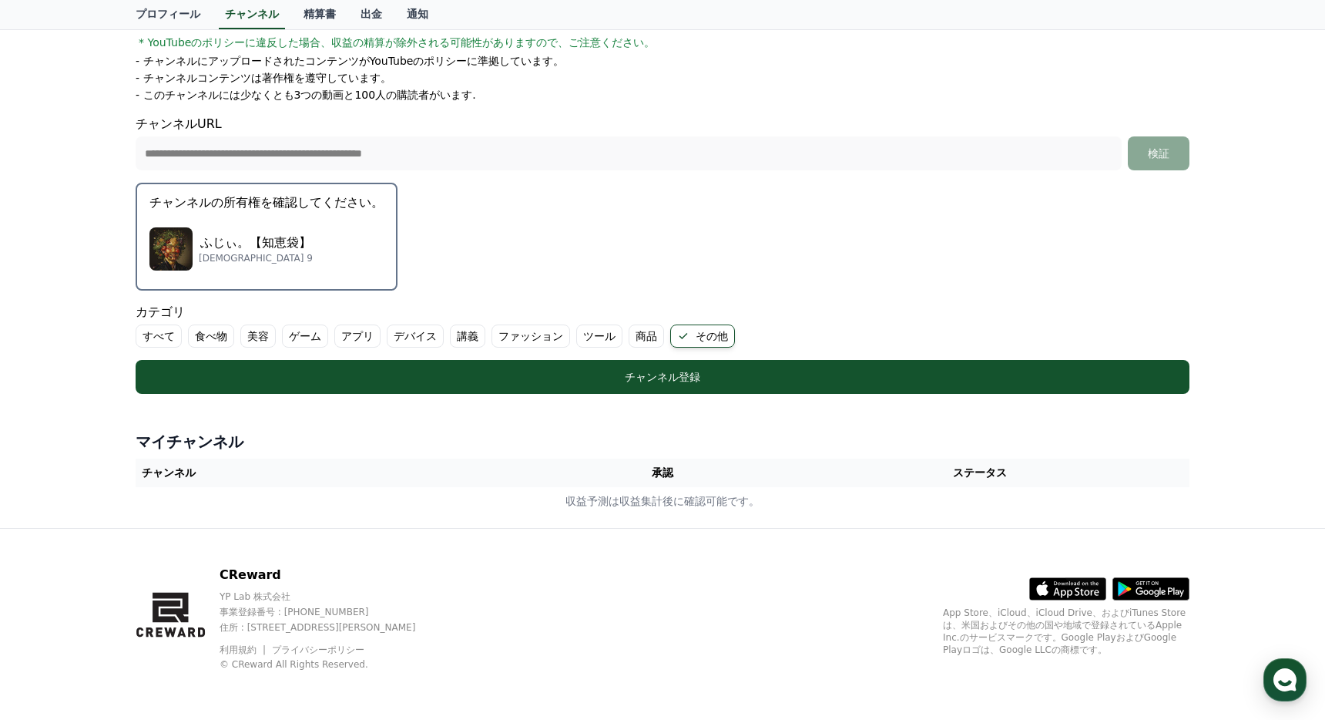
click at [660, 421] on div "**********" at bounding box center [662, 169] width 1079 height 717
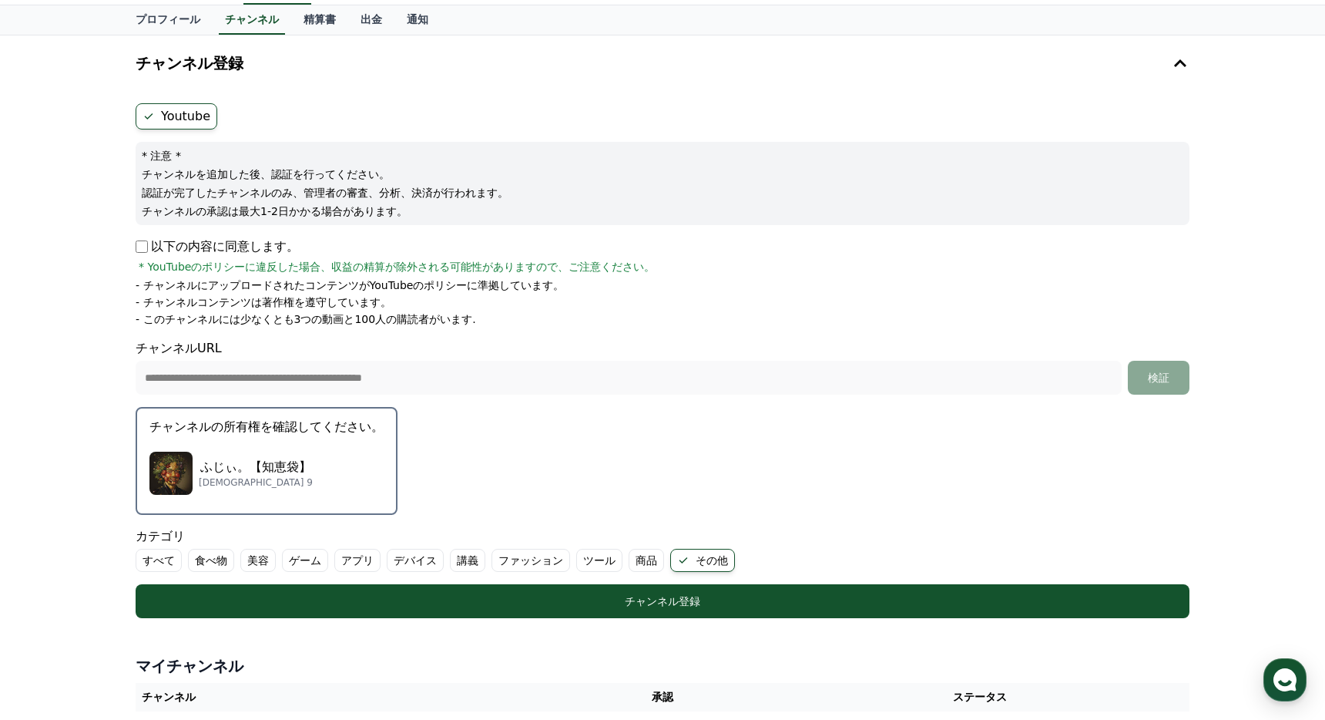
scroll to position [69, 0]
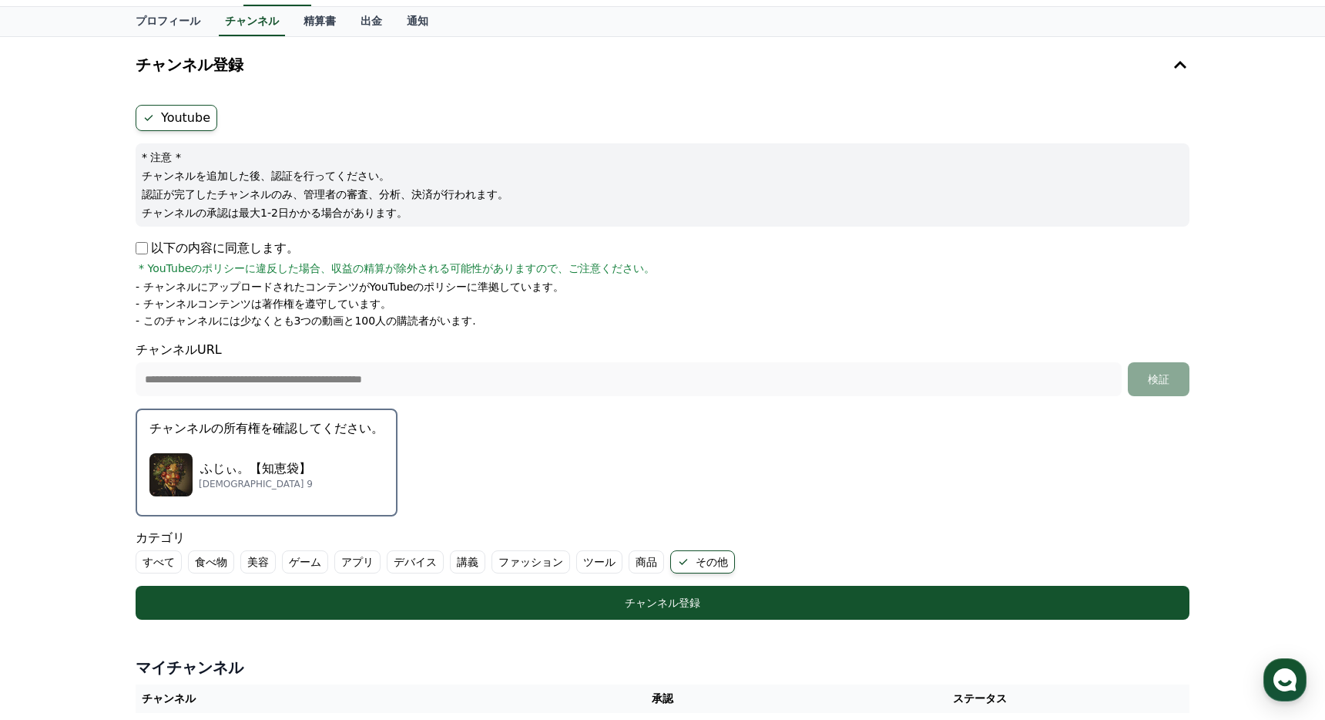
click at [646, 519] on form "**********" at bounding box center [663, 362] width 1054 height 515
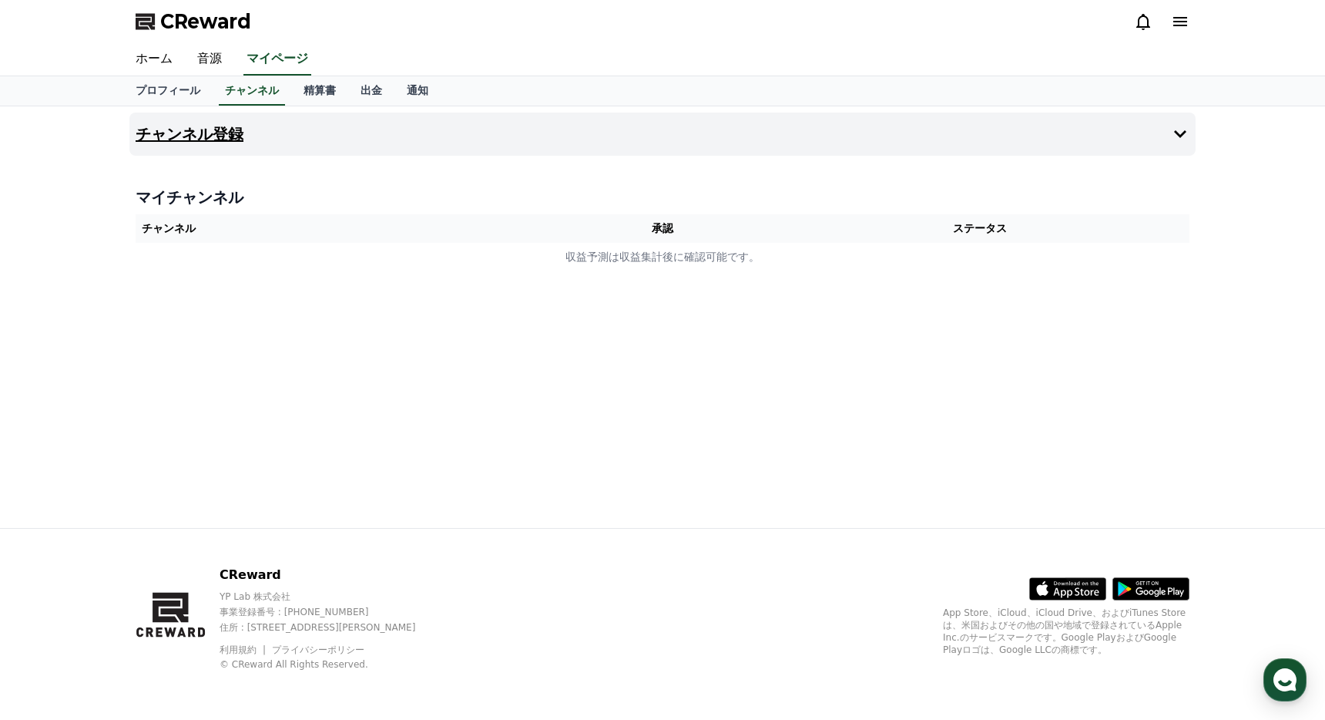
click at [233, 133] on h4 "チャンネル登録" at bounding box center [190, 134] width 108 height 17
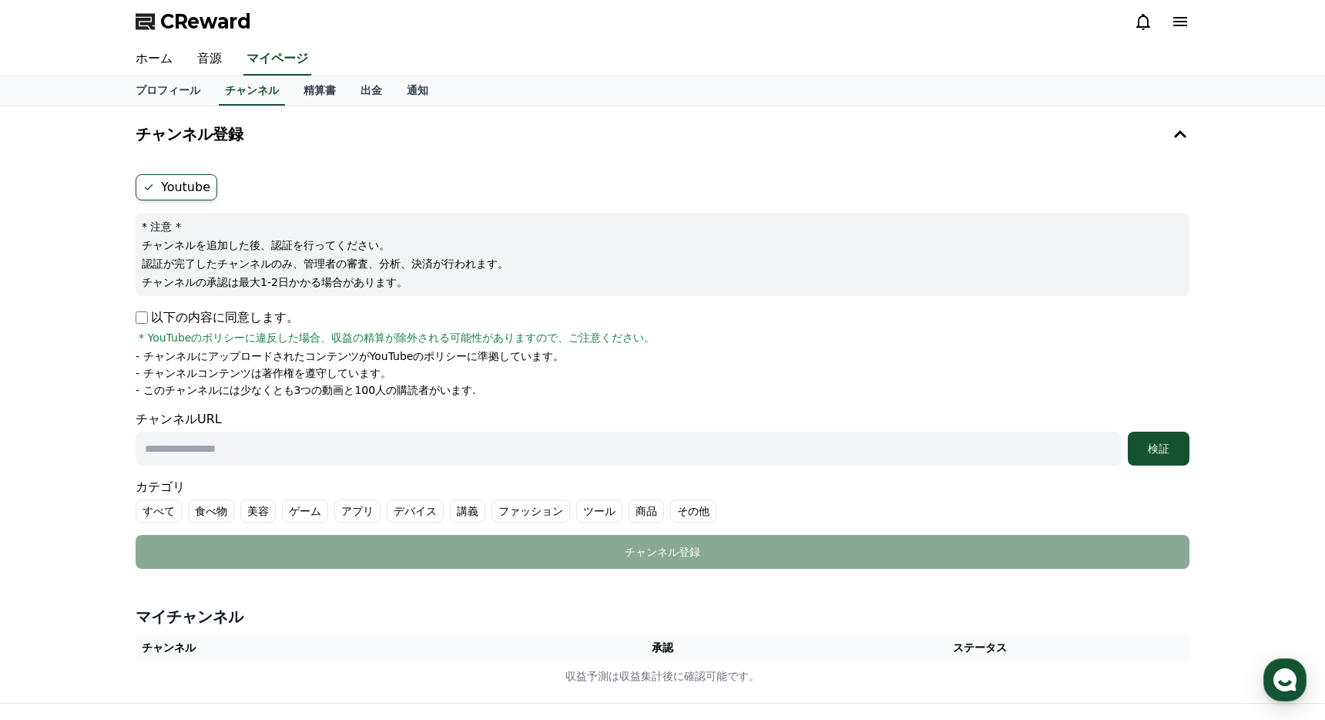
click at [501, 447] on input "text" at bounding box center [629, 448] width 986 height 34
type input "**********"
click at [1160, 457] on button "検証" at bounding box center [1159, 448] width 62 height 34
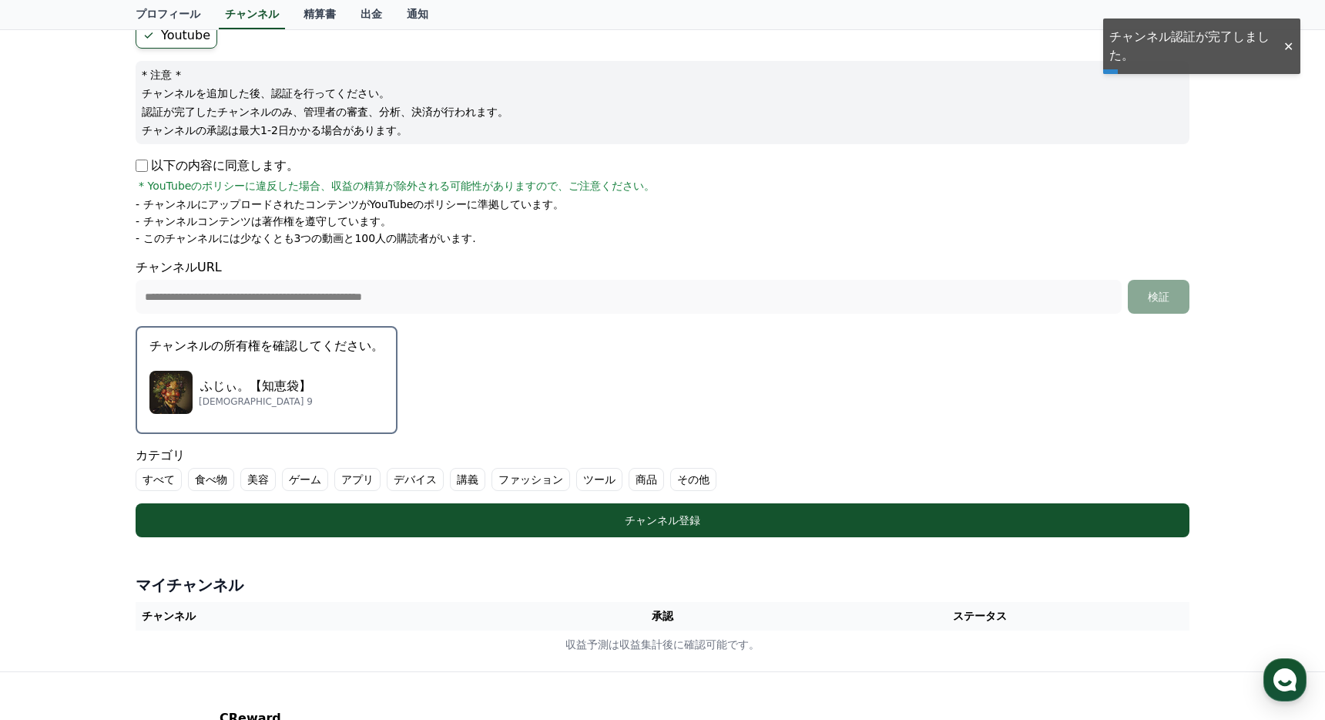
scroll to position [154, 0]
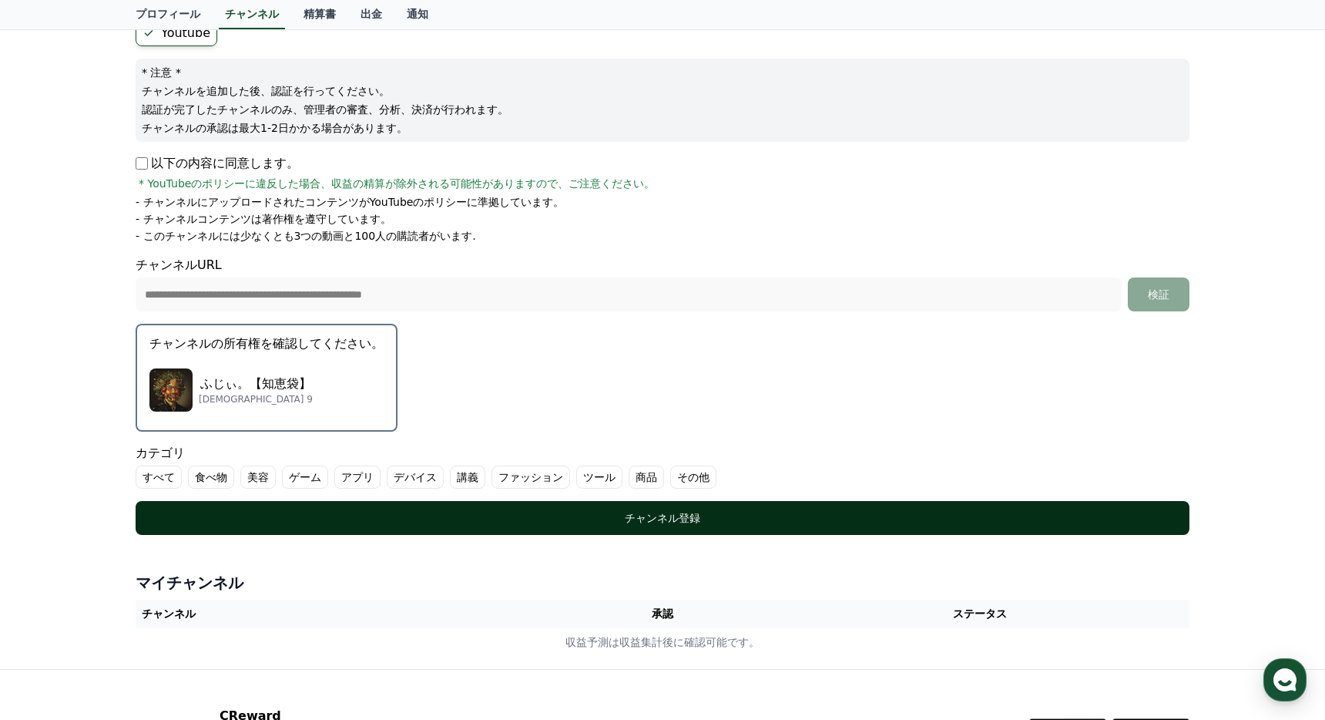
click at [1009, 514] on div "チャンネル登録" at bounding box center [662, 517] width 992 height 15
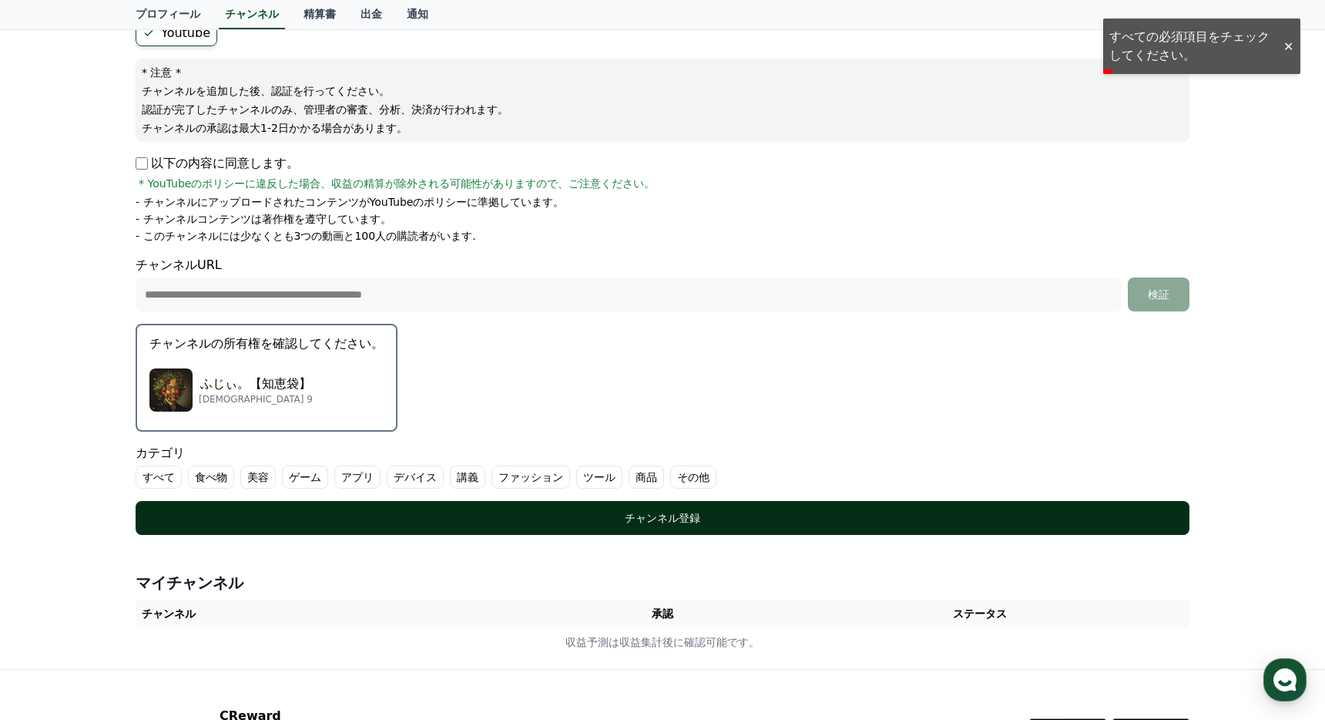
click at [358, 512] on div "チャンネル登録" at bounding box center [662, 517] width 992 height 15
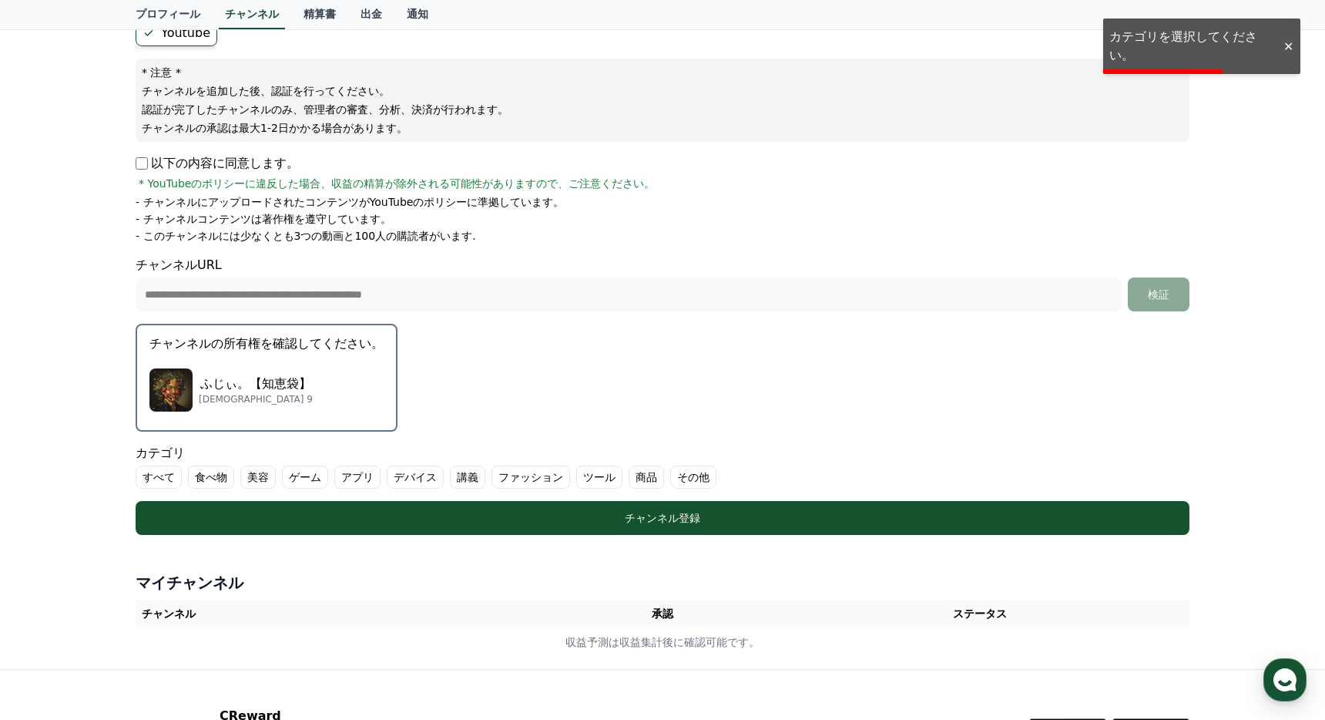
click at [687, 478] on label "その他" at bounding box center [693, 476] width 46 height 23
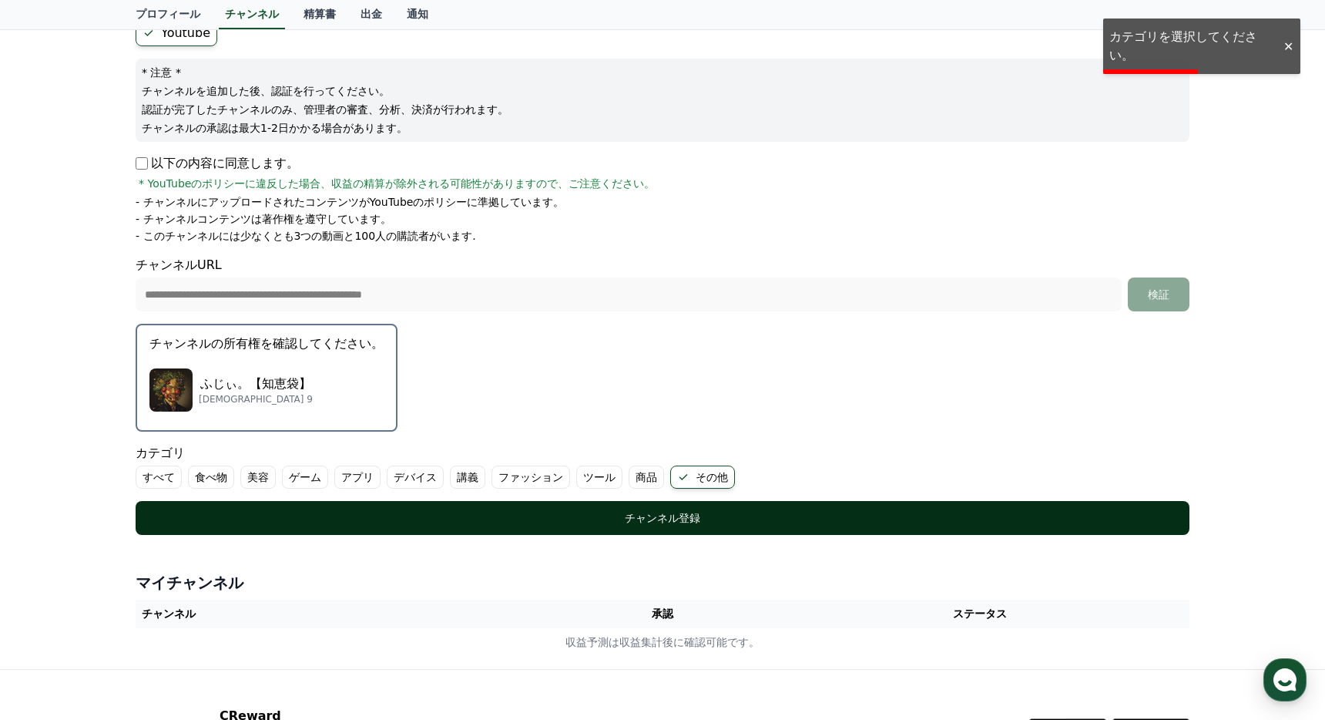
click at [683, 512] on div "チャンネル登録" at bounding box center [662, 517] width 992 height 15
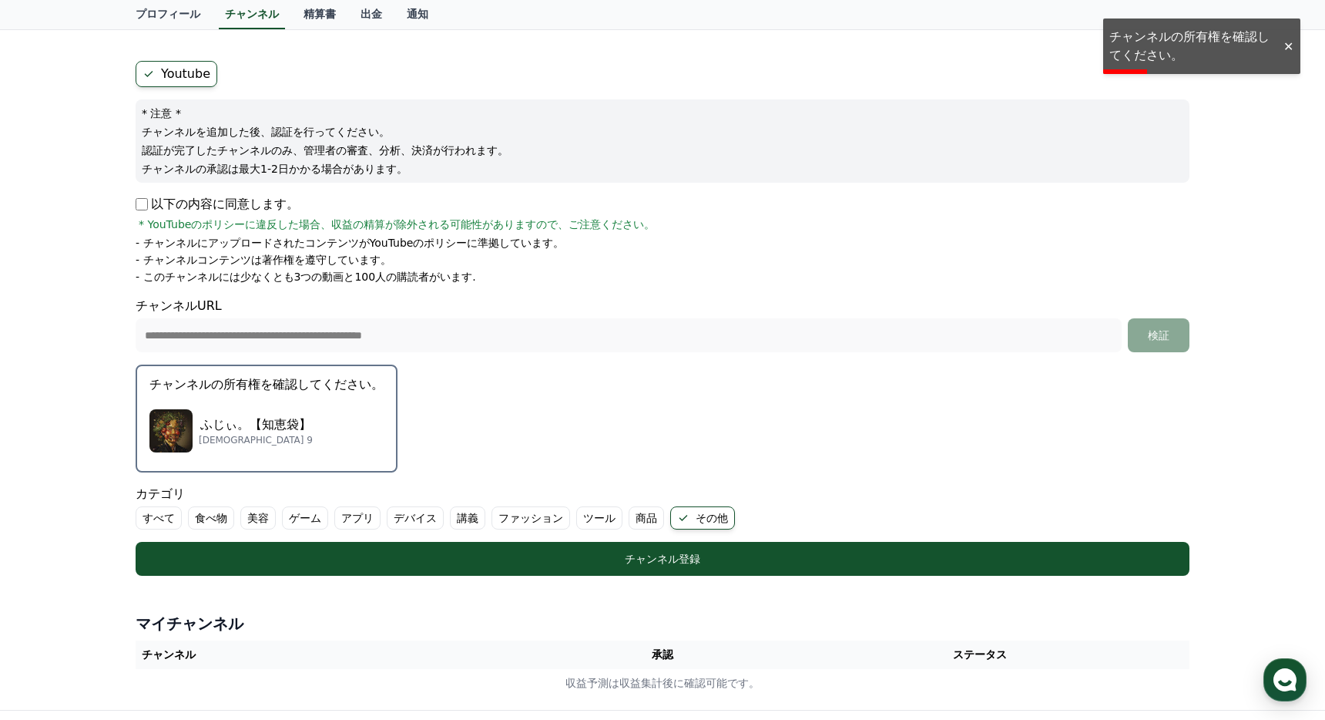
scroll to position [107, 0]
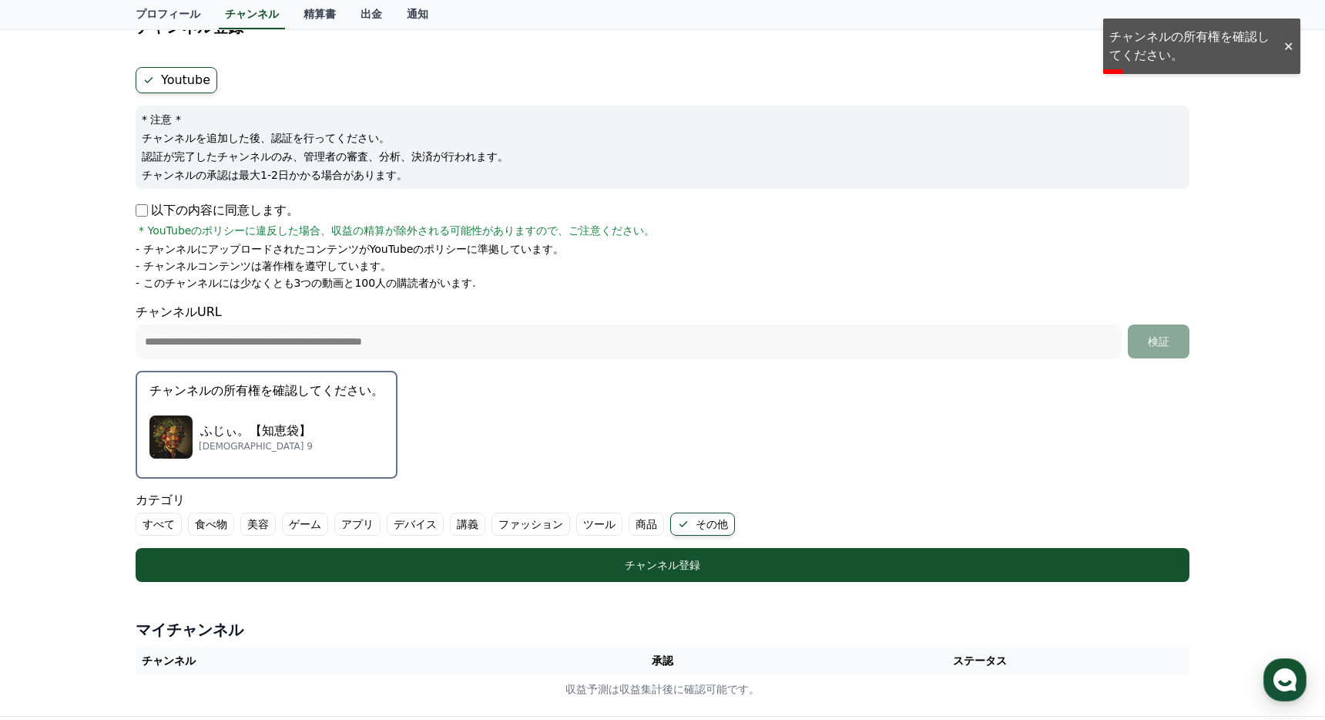
click at [1209, 56] on div "**********" at bounding box center [662, 357] width 1325 height 717
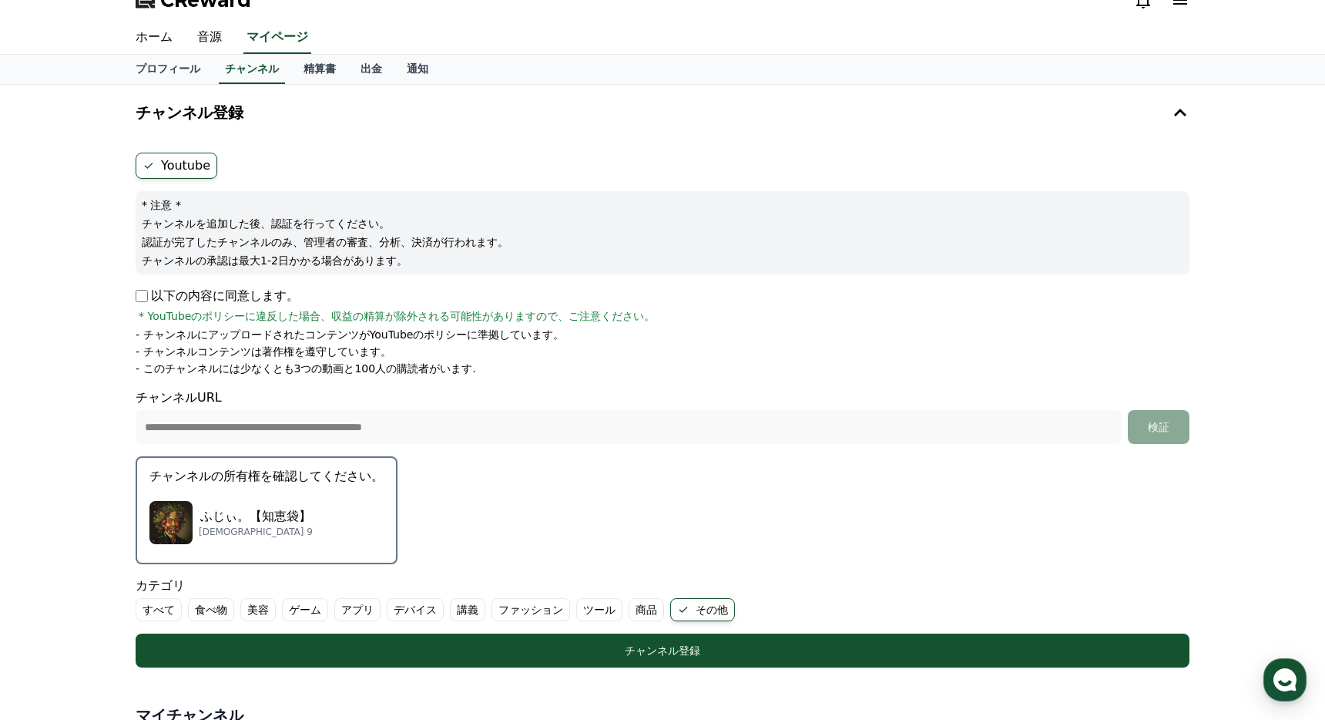
scroll to position [15, 0]
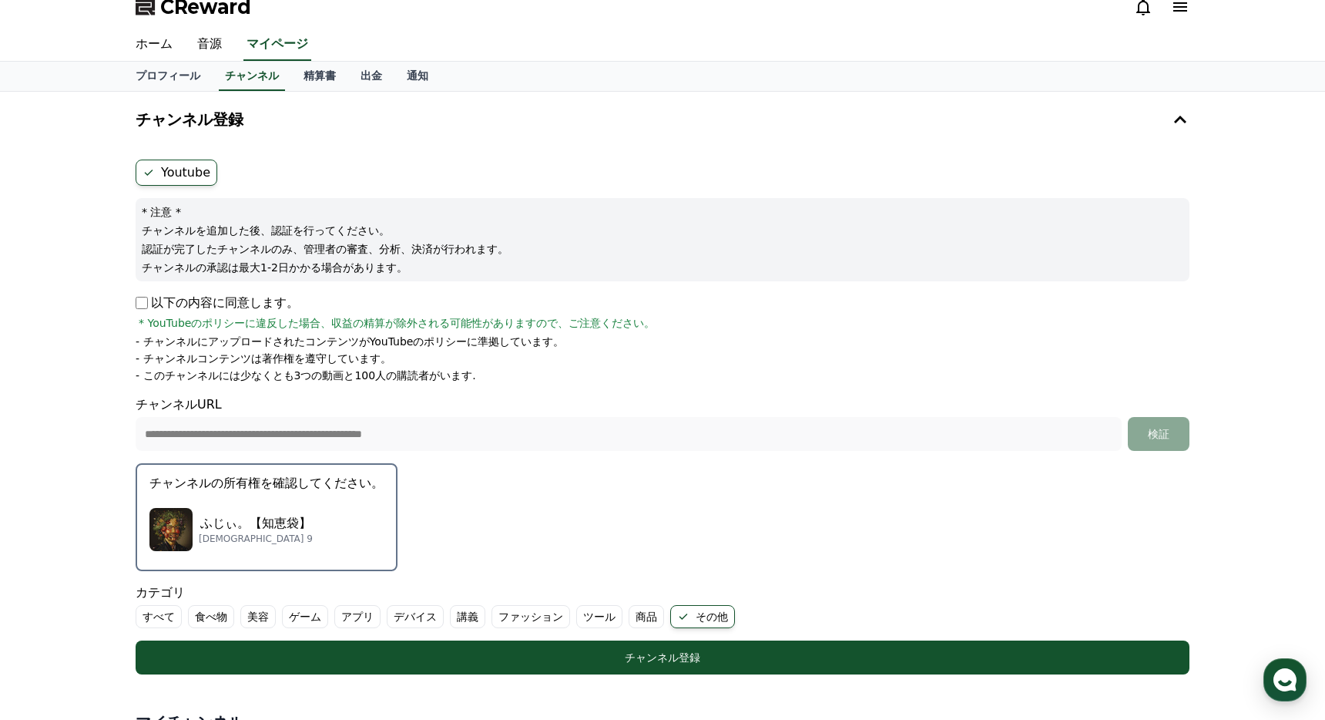
click at [178, 174] on label "Youtube" at bounding box center [177, 172] width 82 height 26
click at [178, 176] on label "Youtube" at bounding box center [177, 172] width 82 height 26
click at [206, 196] on form "**********" at bounding box center [663, 416] width 1054 height 515
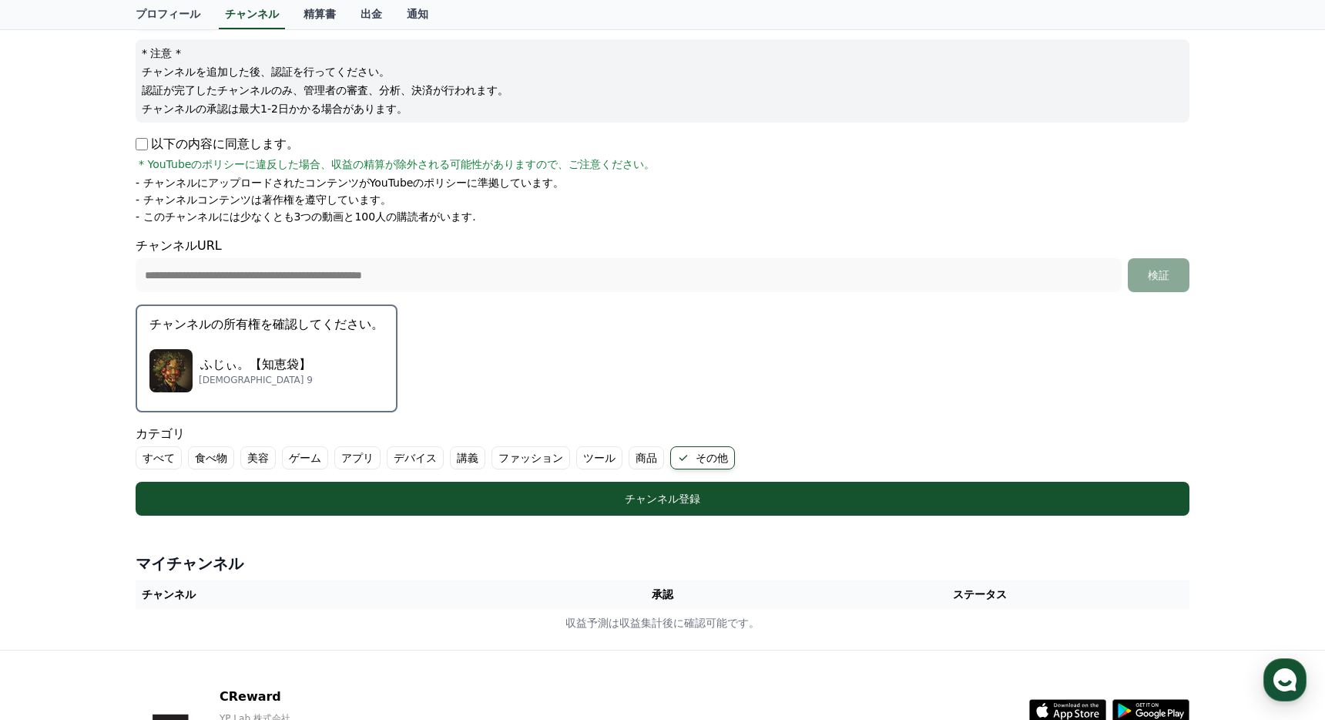
scroll to position [295, 0]
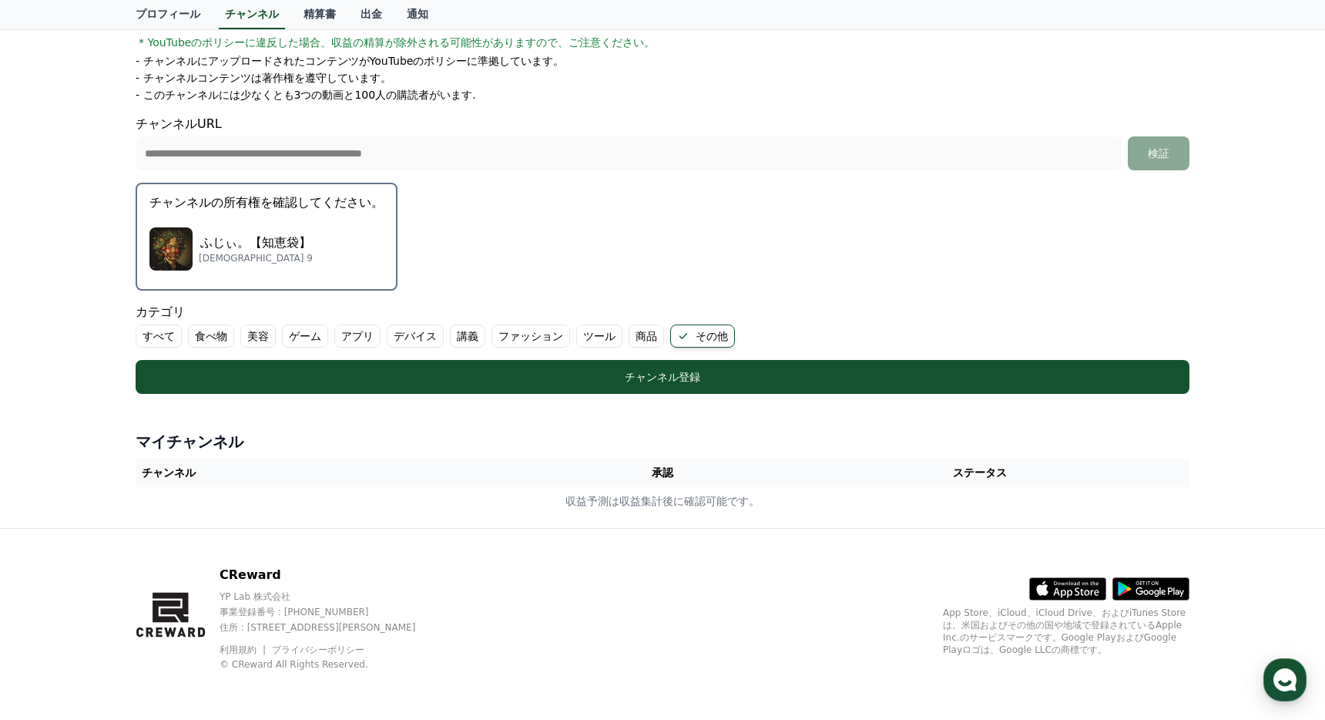
click at [351, 462] on th "チャンネル" at bounding box center [346, 472] width 420 height 29
click at [337, 255] on div "ふじぃ。【知恵袋】 サブスクライバー 9" at bounding box center [266, 249] width 234 height 62
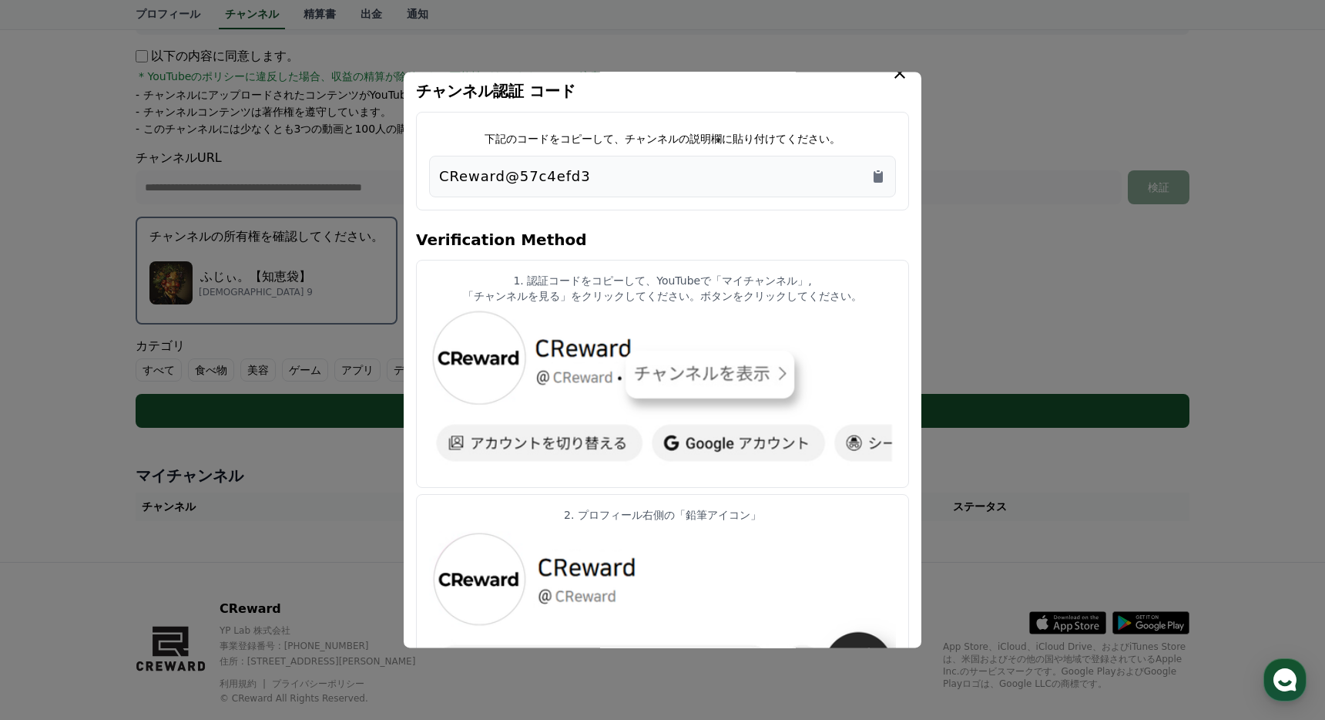
scroll to position [0, 0]
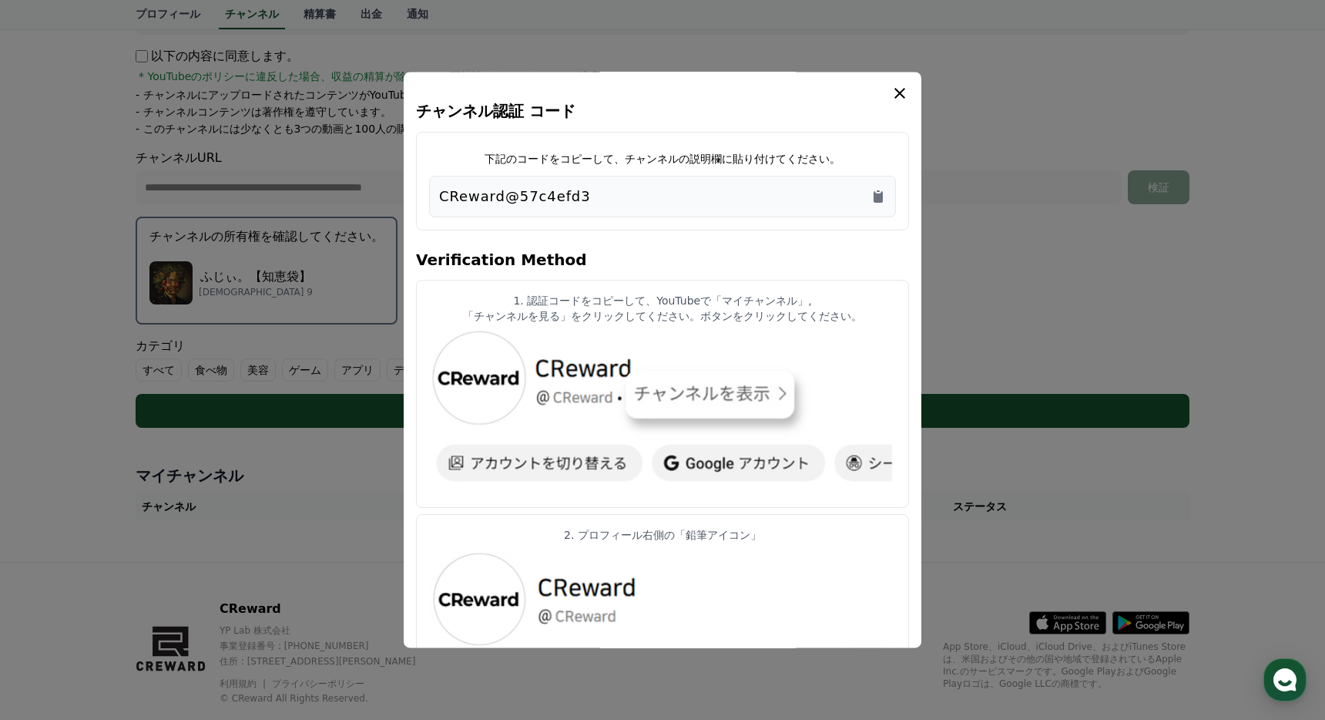
click at [505, 313] on p "「チャンネルを見る」をクリックしてください。ボタンをクリックしてください。" at bounding box center [662, 315] width 467 height 15
click at [512, 265] on h4 "Verification Method" at bounding box center [662, 258] width 493 height 43
click at [509, 193] on p "CReward@57c4efd3" at bounding box center [515, 197] width 152 height 22
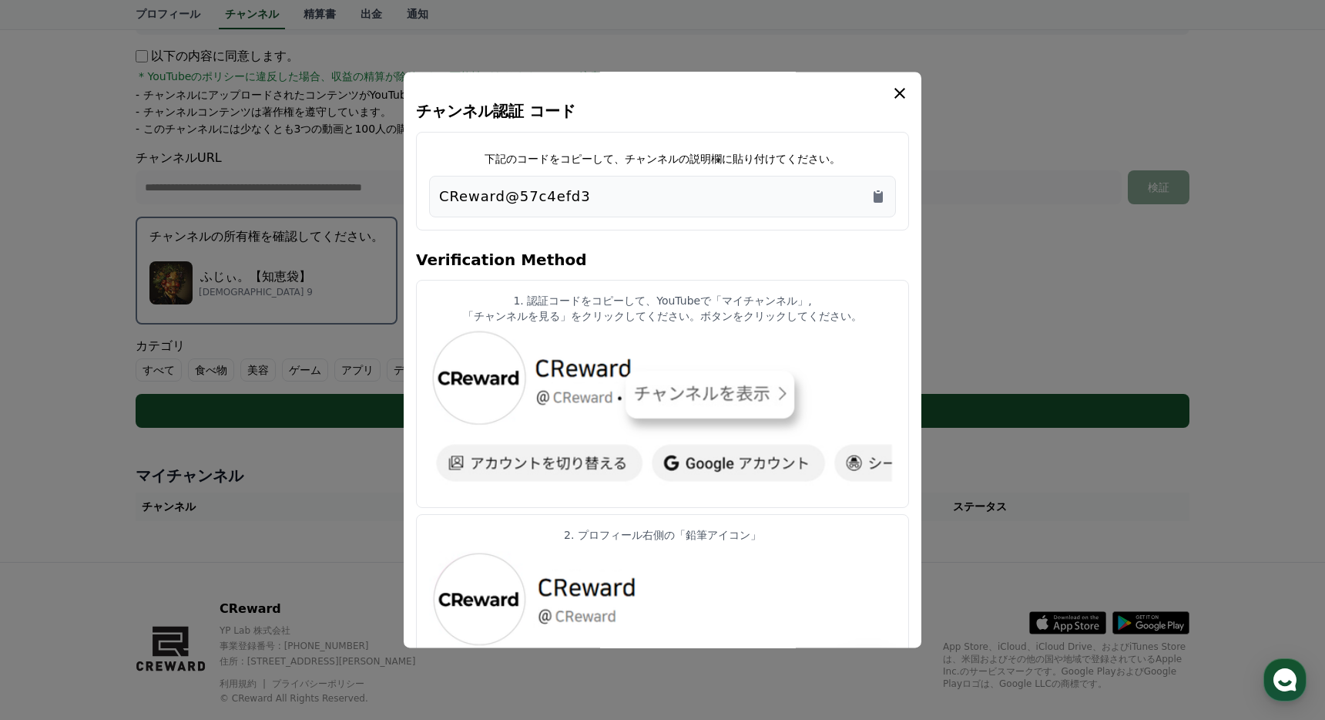
copy div "CReward@57c4efd3"
click at [570, 311] on p "「チャンネルを見る」をクリックしてください。ボタンをクリックしてください。" at bounding box center [662, 315] width 467 height 15
click at [571, 310] on p "「チャンネルを見る」をクリックしてください。ボタンをクリックしてください。" at bounding box center [662, 315] width 467 height 15
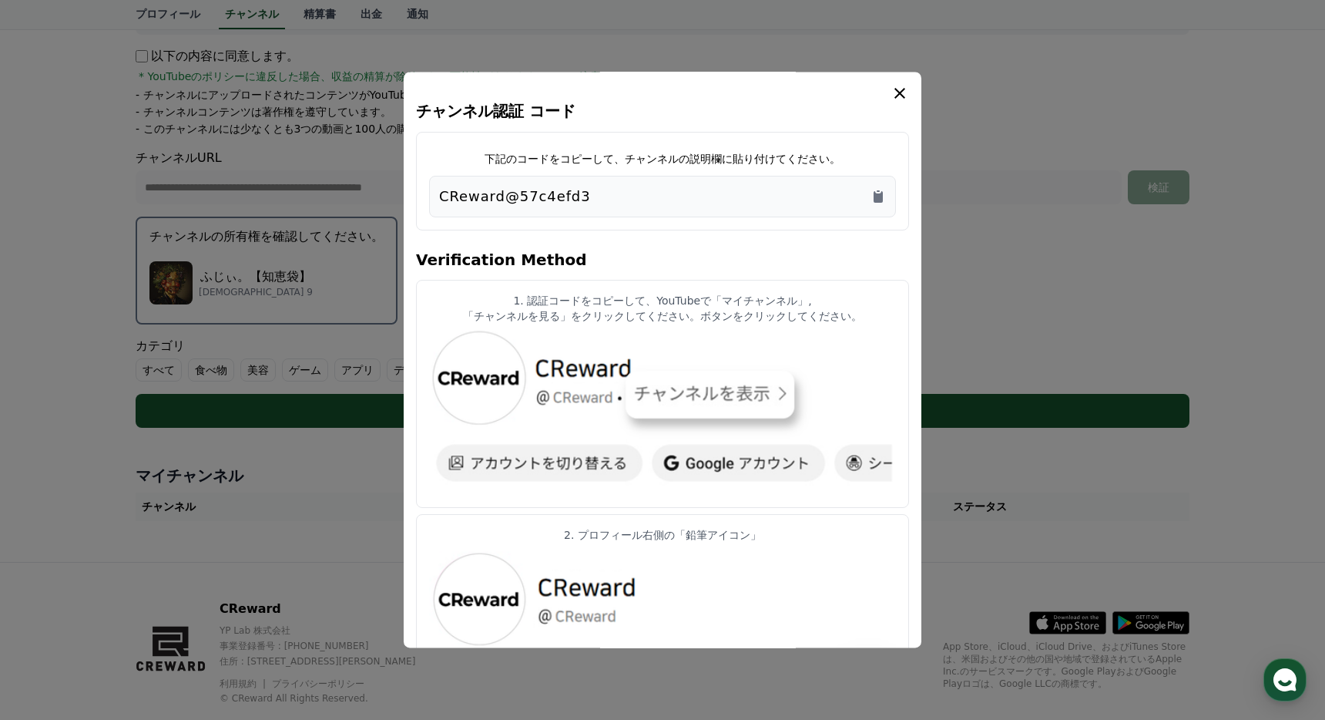
click at [708, 391] on img "modal" at bounding box center [662, 412] width 467 height 165
click at [707, 404] on img "modal" at bounding box center [662, 412] width 467 height 165
click at [509, 197] on p "CReward@57c4efd3" at bounding box center [515, 197] width 152 height 22
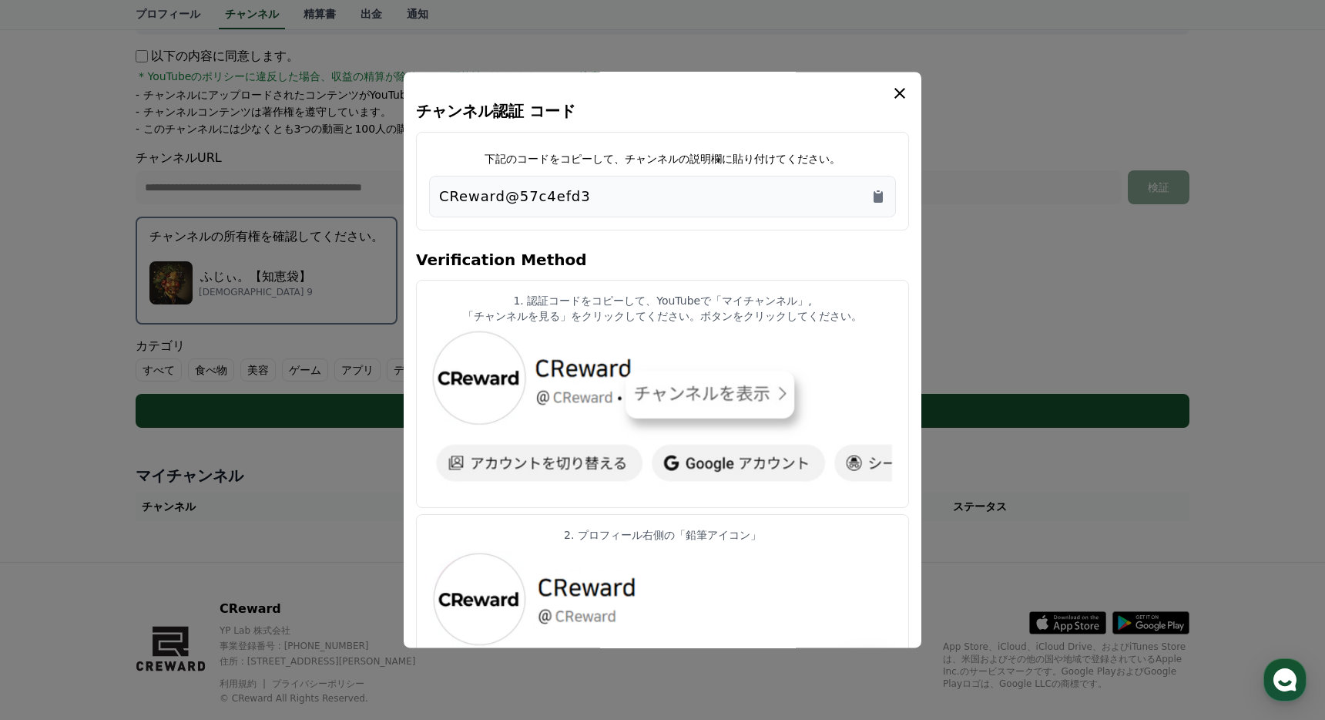
copy div "CReward@57c4efd3"
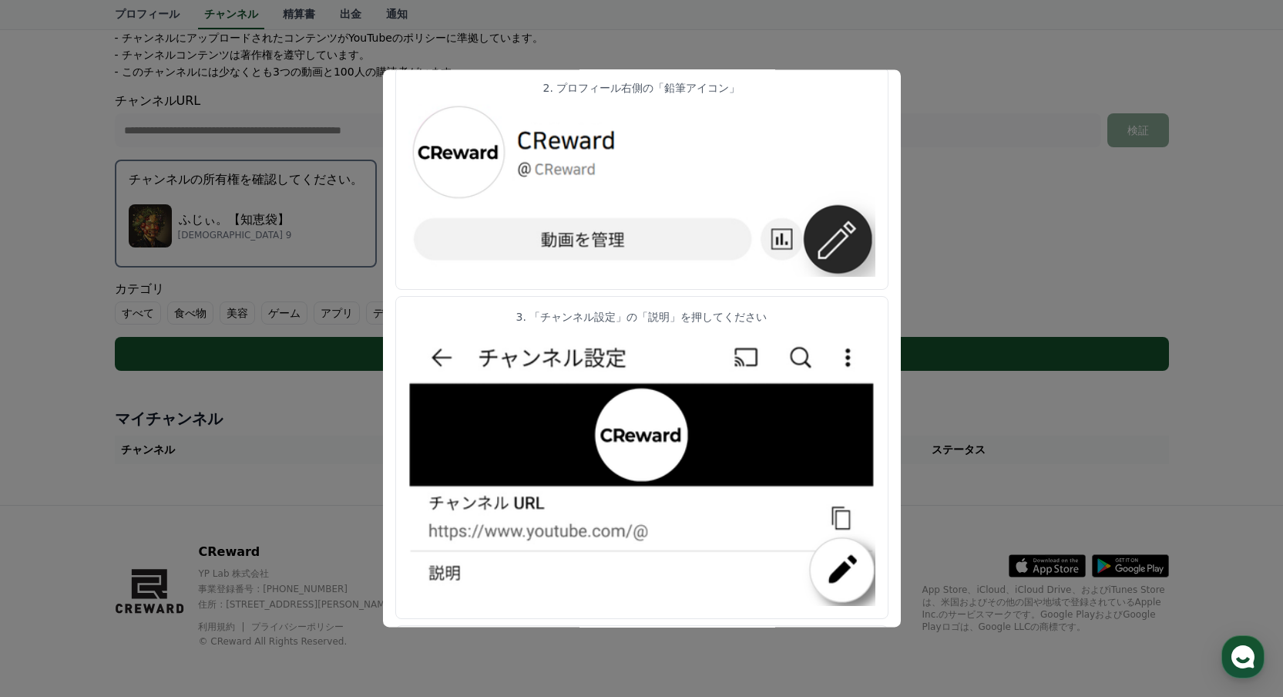
scroll to position [434, 0]
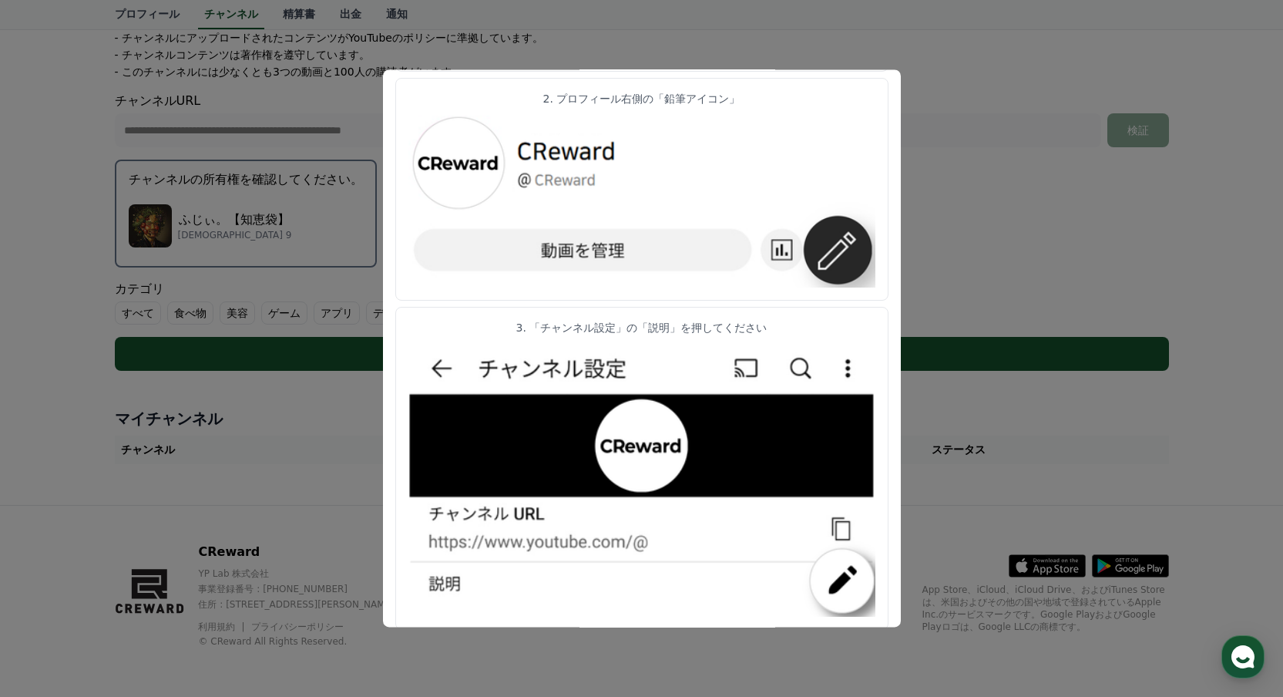
click at [970, 205] on button "close modal" at bounding box center [641, 348] width 1283 height 697
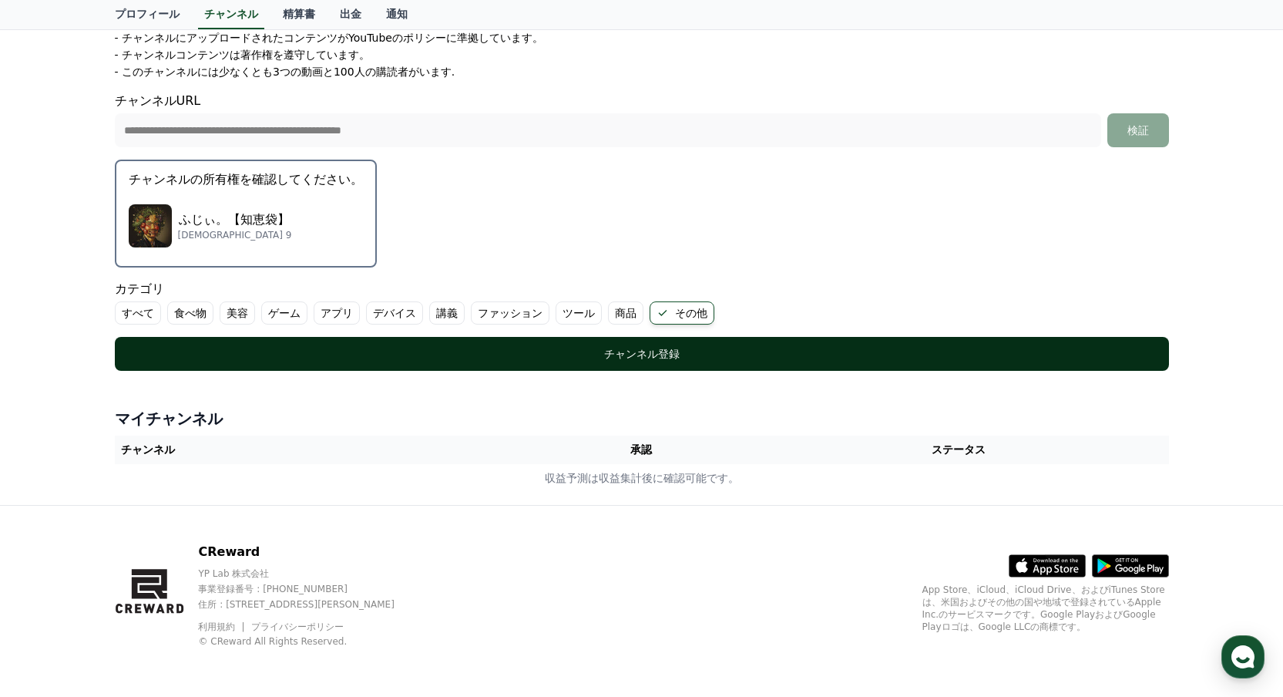
click at [741, 350] on div "チャンネル登録" at bounding box center [642, 353] width 992 height 15
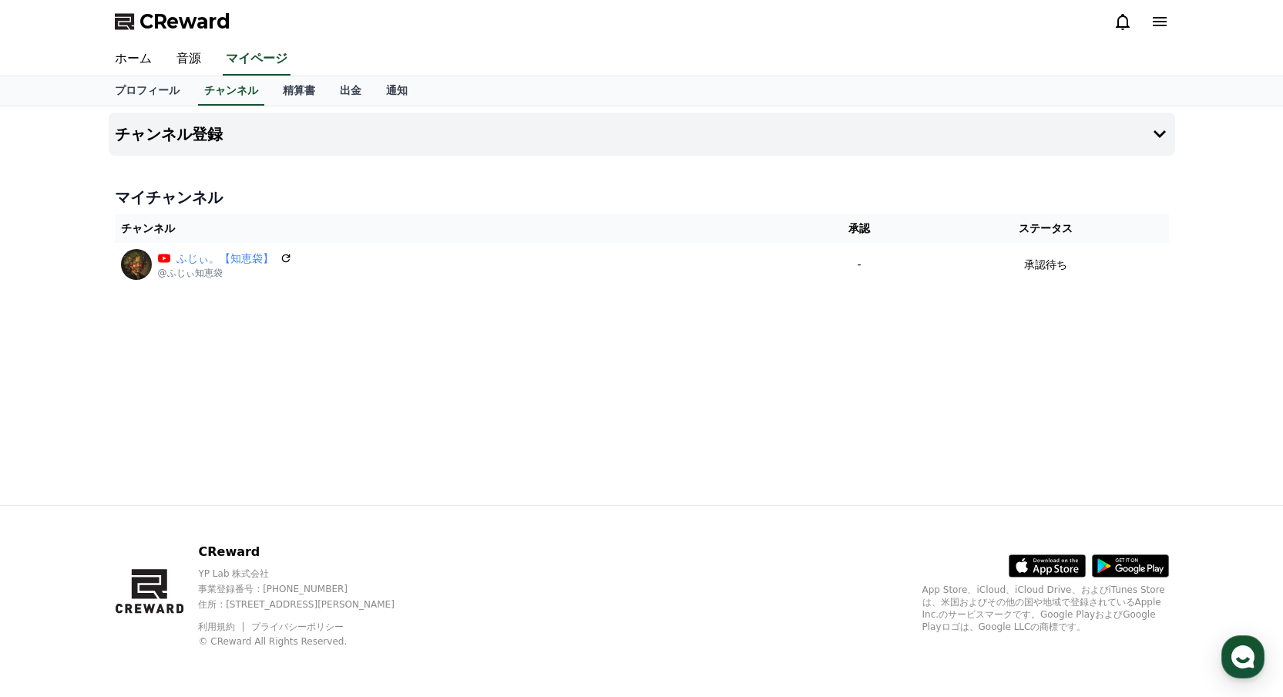
click at [556, 391] on div "チャンネル登録 マイチャンネル チャンネル 承認 ステータス ふじぃ。【知恵袋】 @ふじぃ知恵袋 - 承認待ち" at bounding box center [641, 305] width 1079 height 398
